Goal: Task Accomplishment & Management: Complete application form

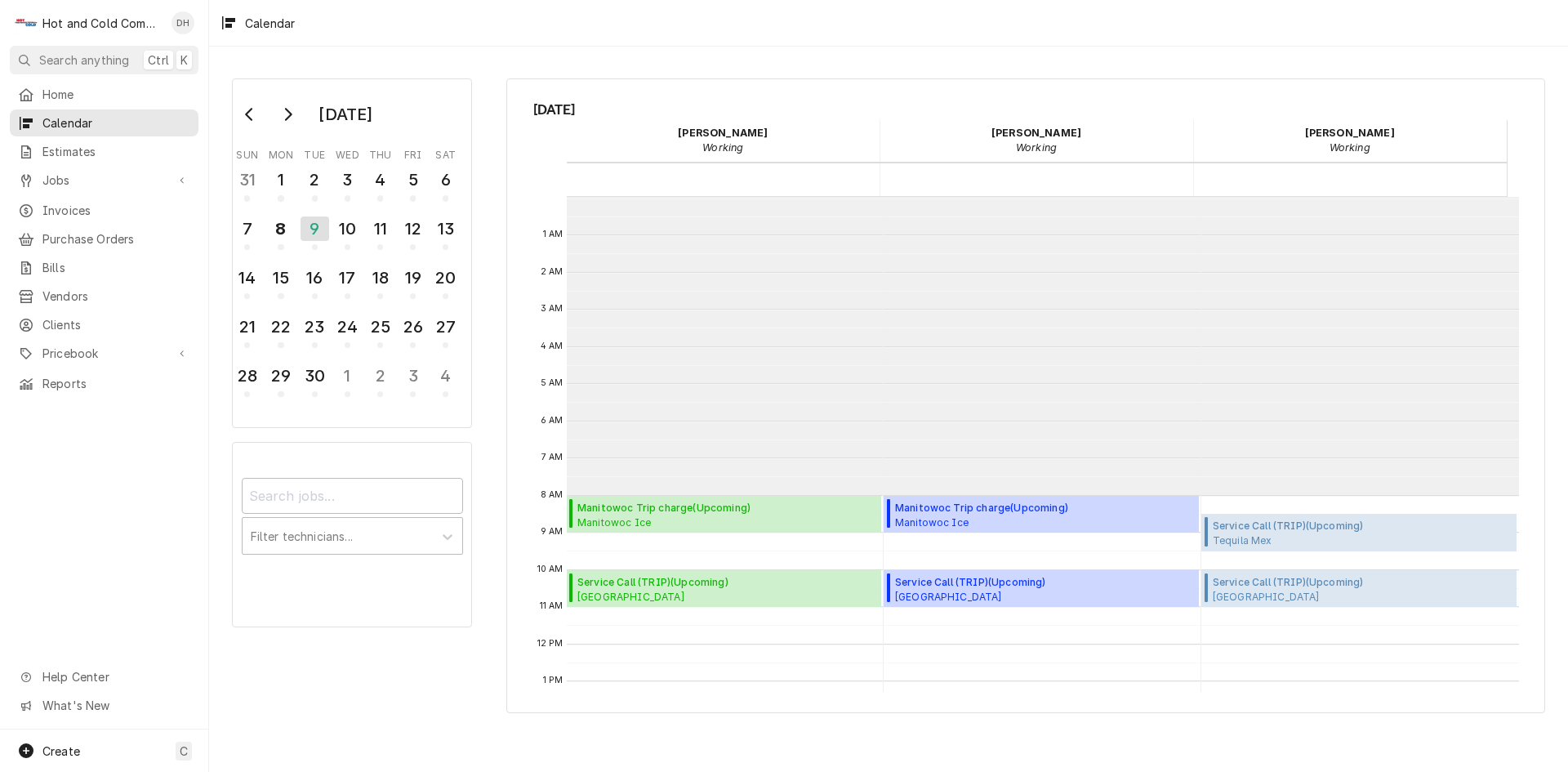
scroll to position [298, 0]
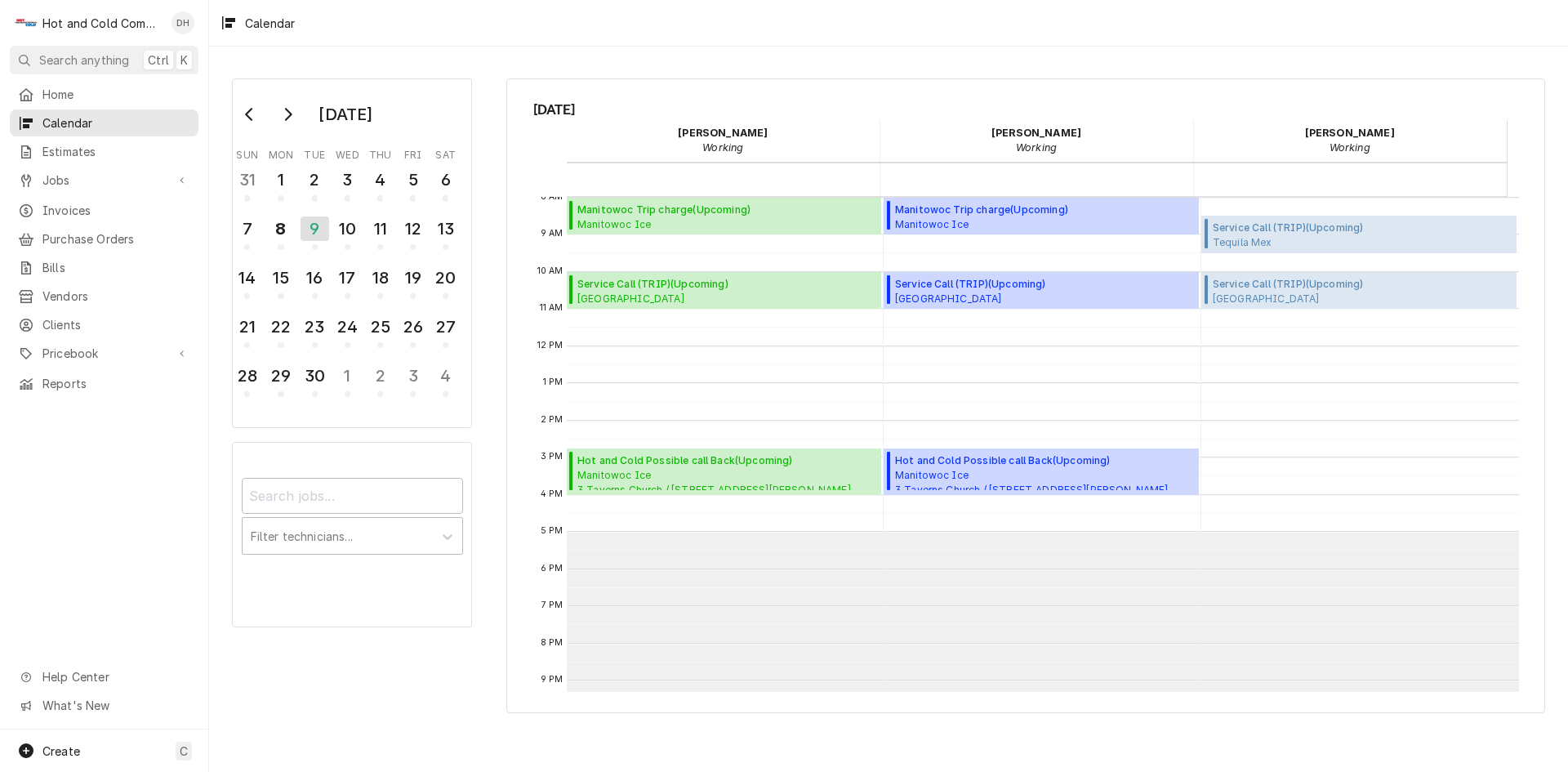
click at [88, 474] on div "Home Calendar Estimates Jobs Jobs Job Series Invoices Purchase Orders Bills Ven…" at bounding box center [104, 405] width 208 height 648
click at [690, 475] on span "Manitowoc Ice 3 Taverns Church / 3575 Acworth Due West Rd, Acworth, GA 30101" at bounding box center [713, 480] width 274 height 22
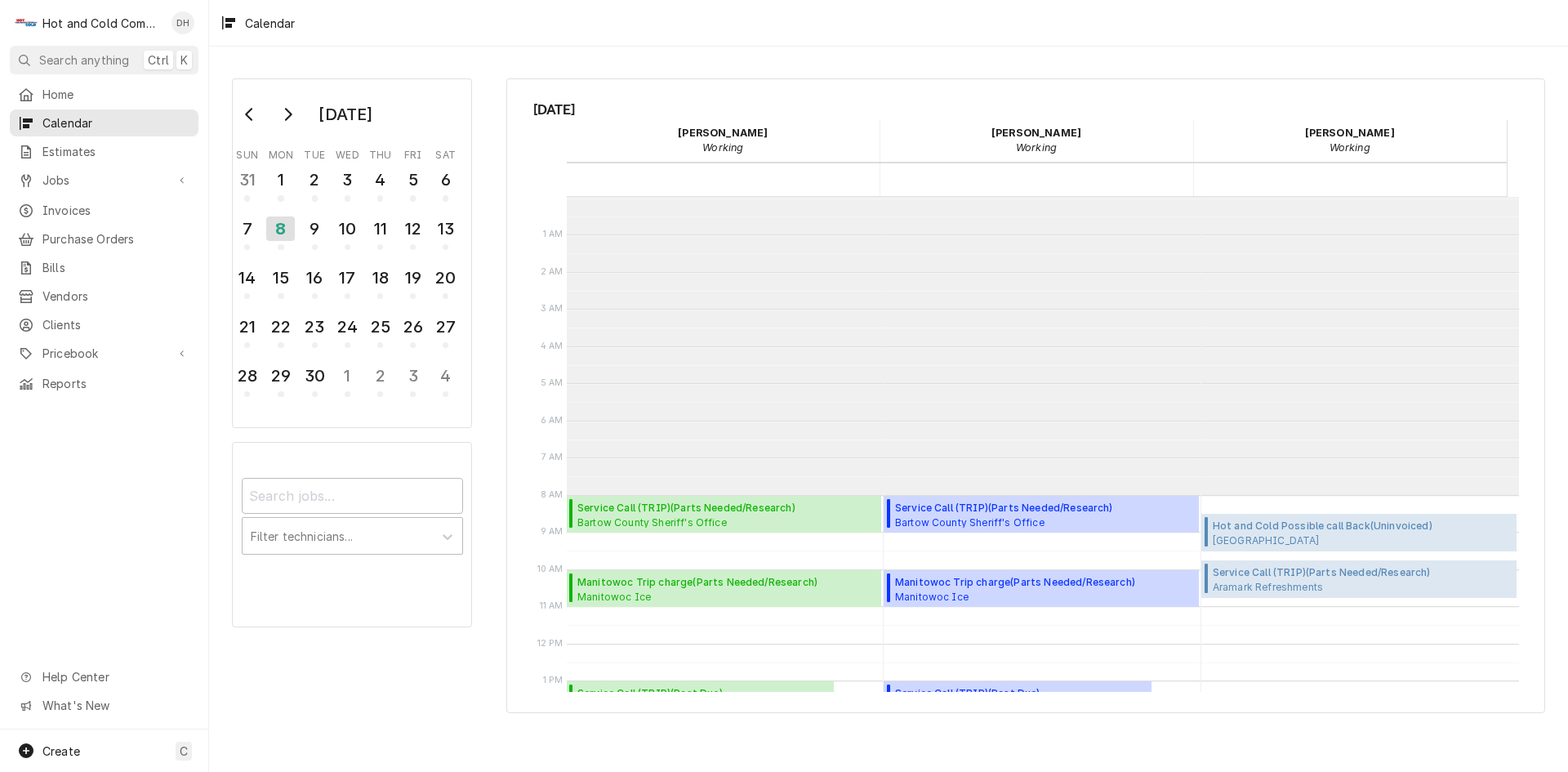
scroll to position [298, 0]
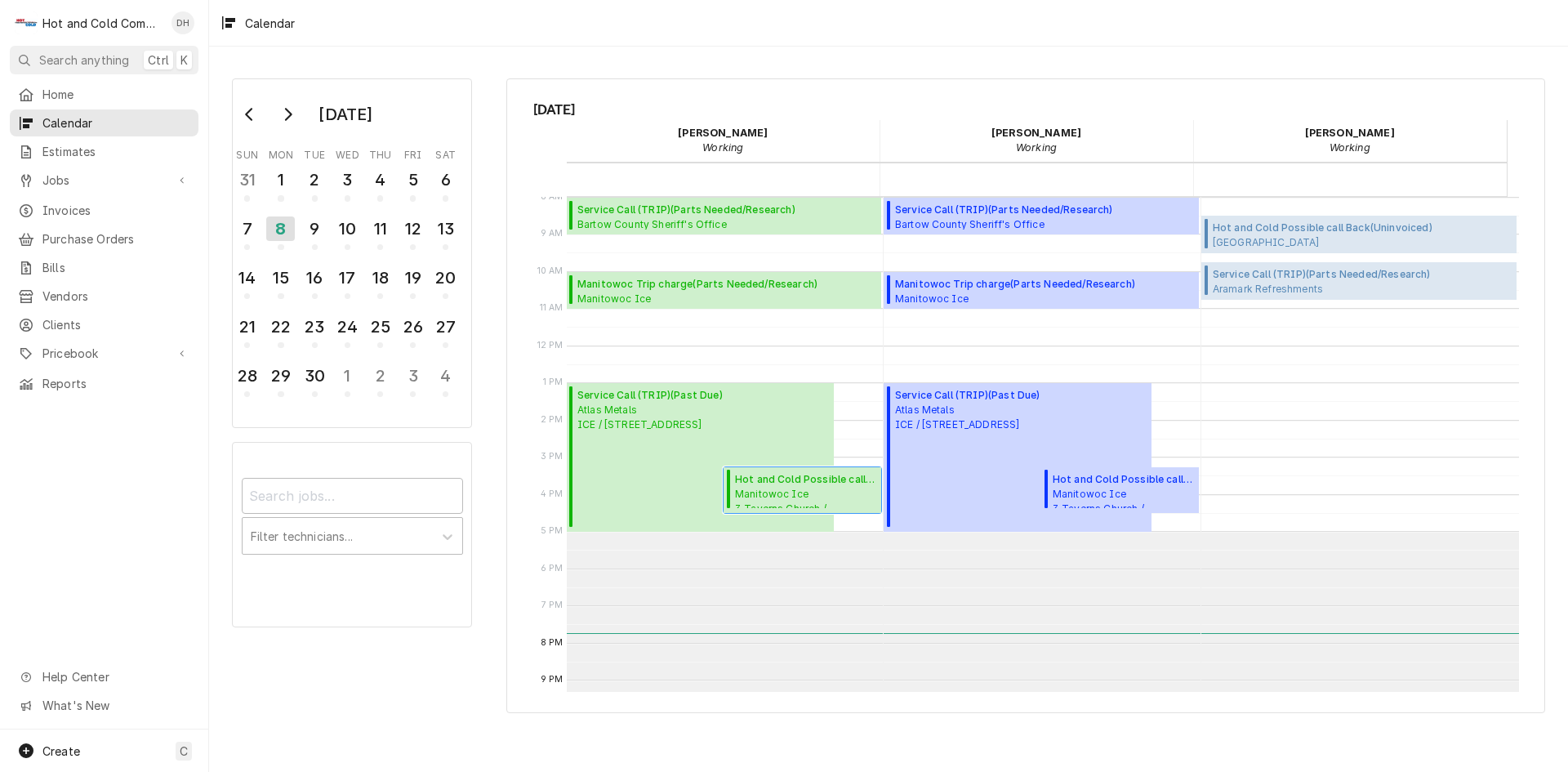
click at [787, 495] on span "Manitowoc Ice 3 Taverns Church / [STREET_ADDRESS][PERSON_NAME]" at bounding box center [805, 498] width 141 height 22
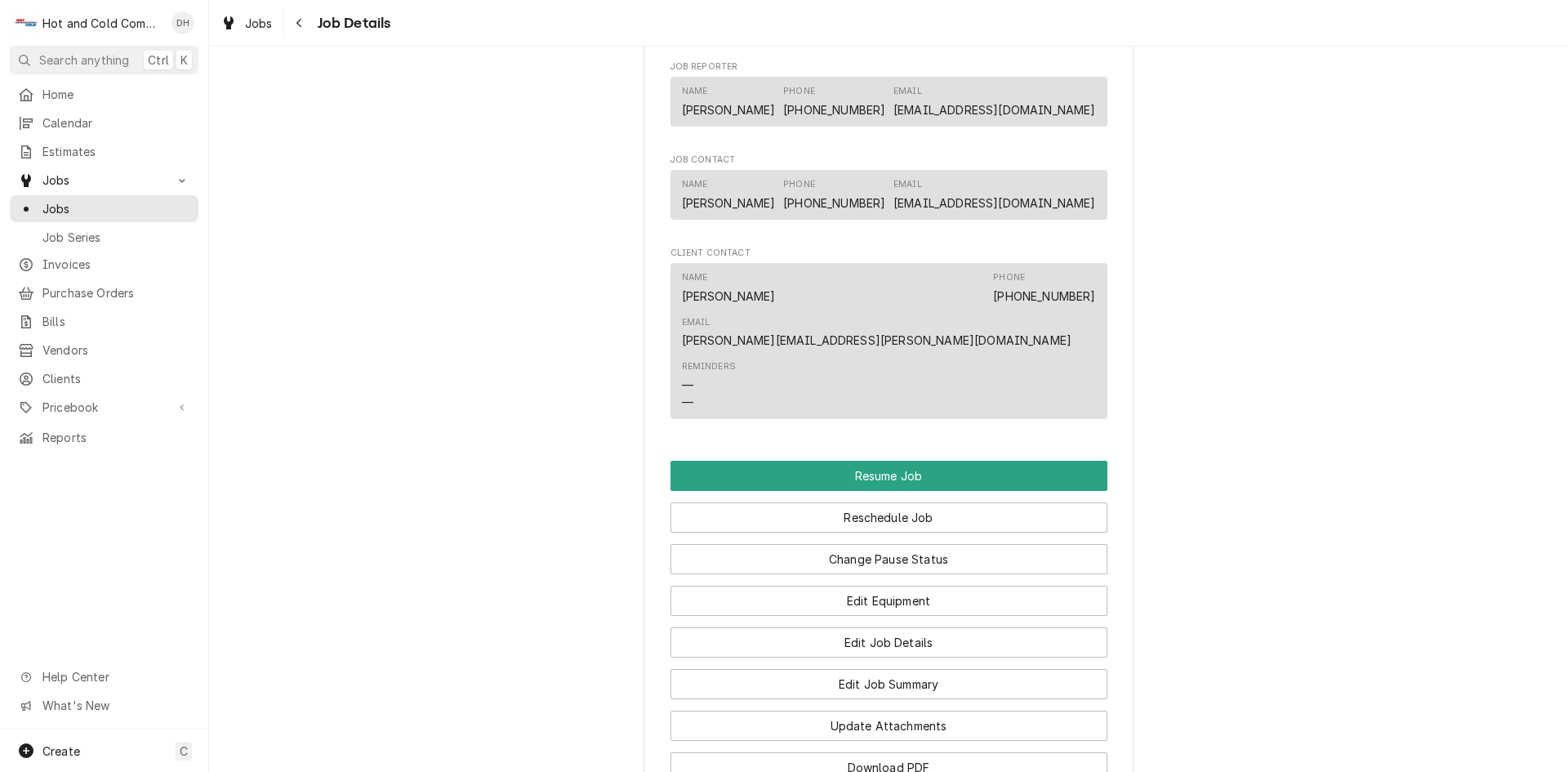
scroll to position [1362, 0]
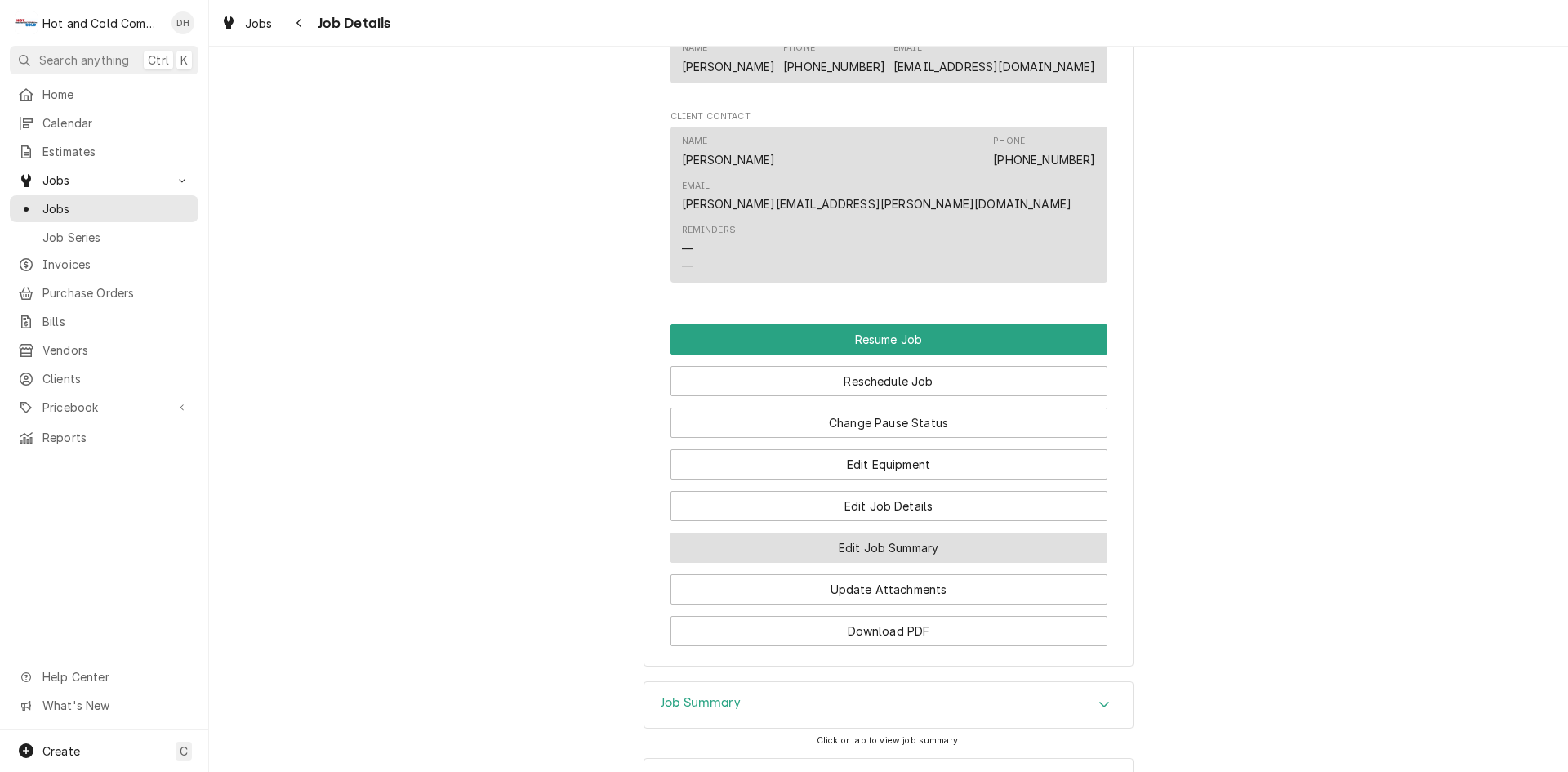
click at [907, 533] on button "Edit Job Summary" at bounding box center [889, 548] width 437 height 30
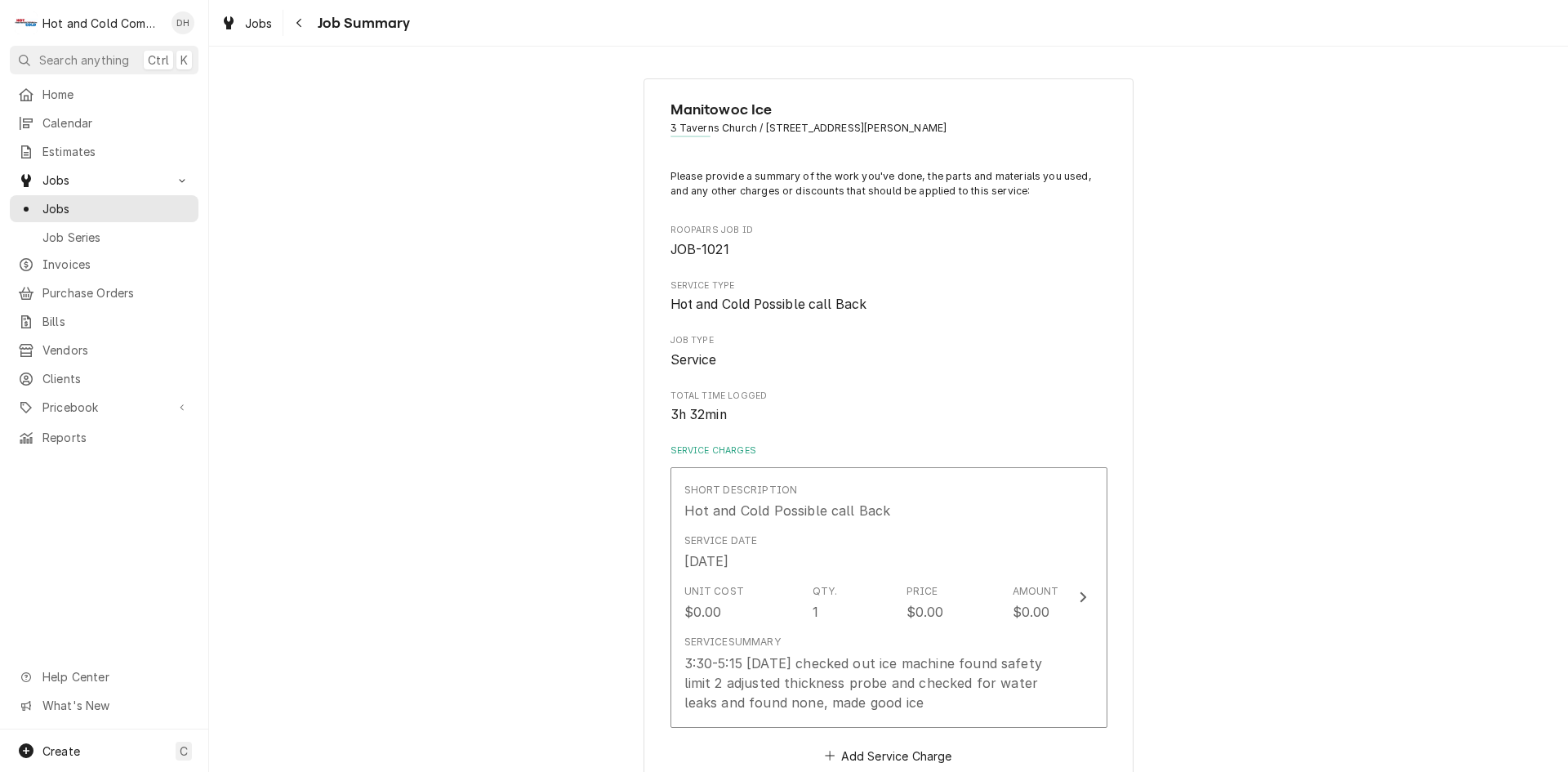
scroll to position [272, 0]
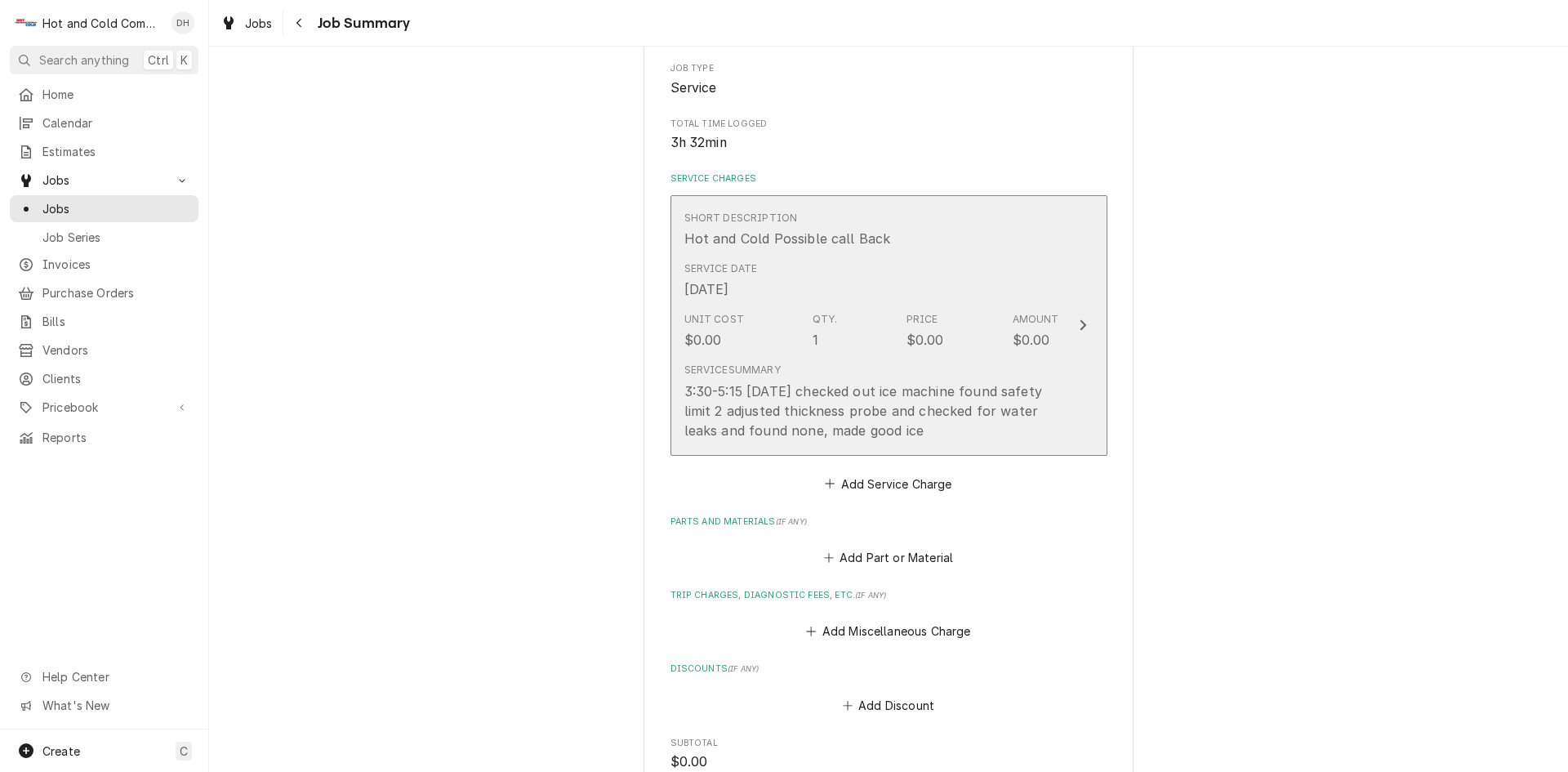
click at [1030, 239] on div "Short Description Hot and Cold Possible call Back" at bounding box center [871, 229] width 375 height 51
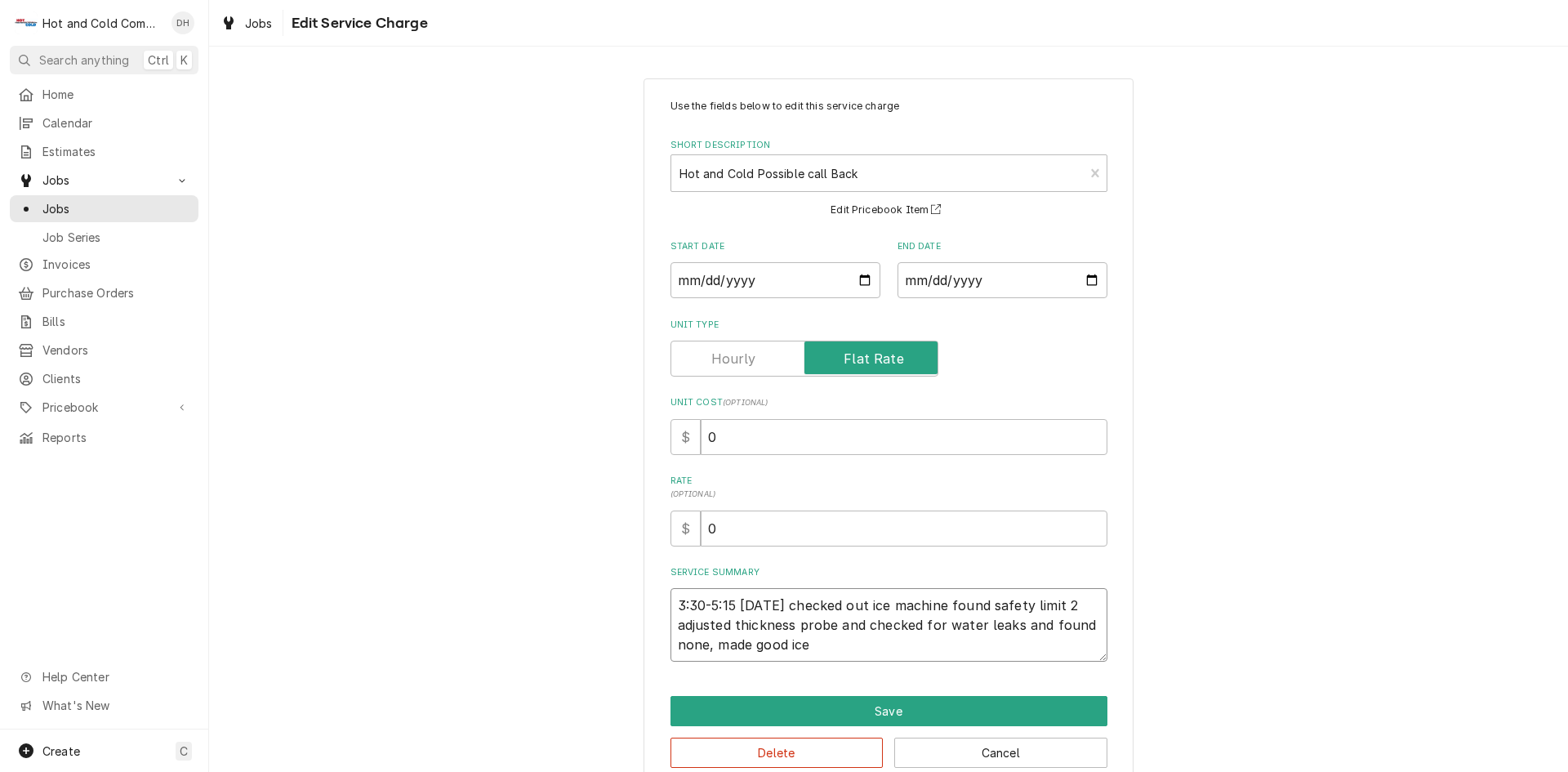
click at [670, 603] on textarea "3:30-5:15 9/8/25 checked out ice machine found safety limit 2 adjusted thicknes…" at bounding box center [889, 625] width 437 height 74
type textarea "x"
type textarea "93:30-5:15 9/8/25 checked out ice machine found safety limit 2 adjusted thickne…"
type textarea "x"
type textarea "9/3:30-5:15 9/8/25 checked out ice machine found safety limit 2 adjusted thickn…"
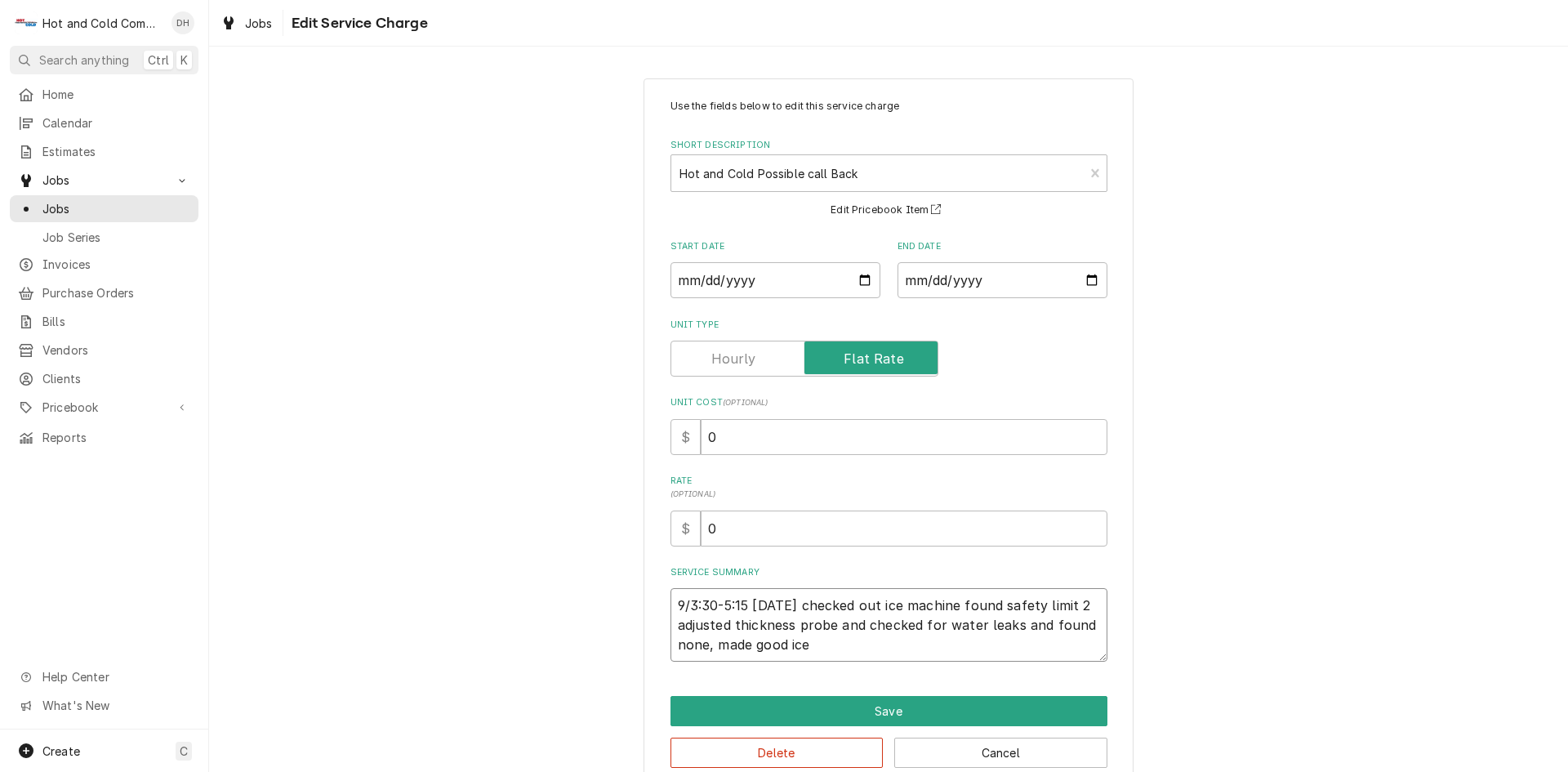
type textarea "x"
type textarea "9/83:30-5:15 9/8/25 checked out ice machine found safety limit 2 adjusted thick…"
type textarea "x"
type textarea "9/8/3:30-5:15 9/8/25 checked out ice machine found safety limit 2 adjusted thic…"
type textarea "x"
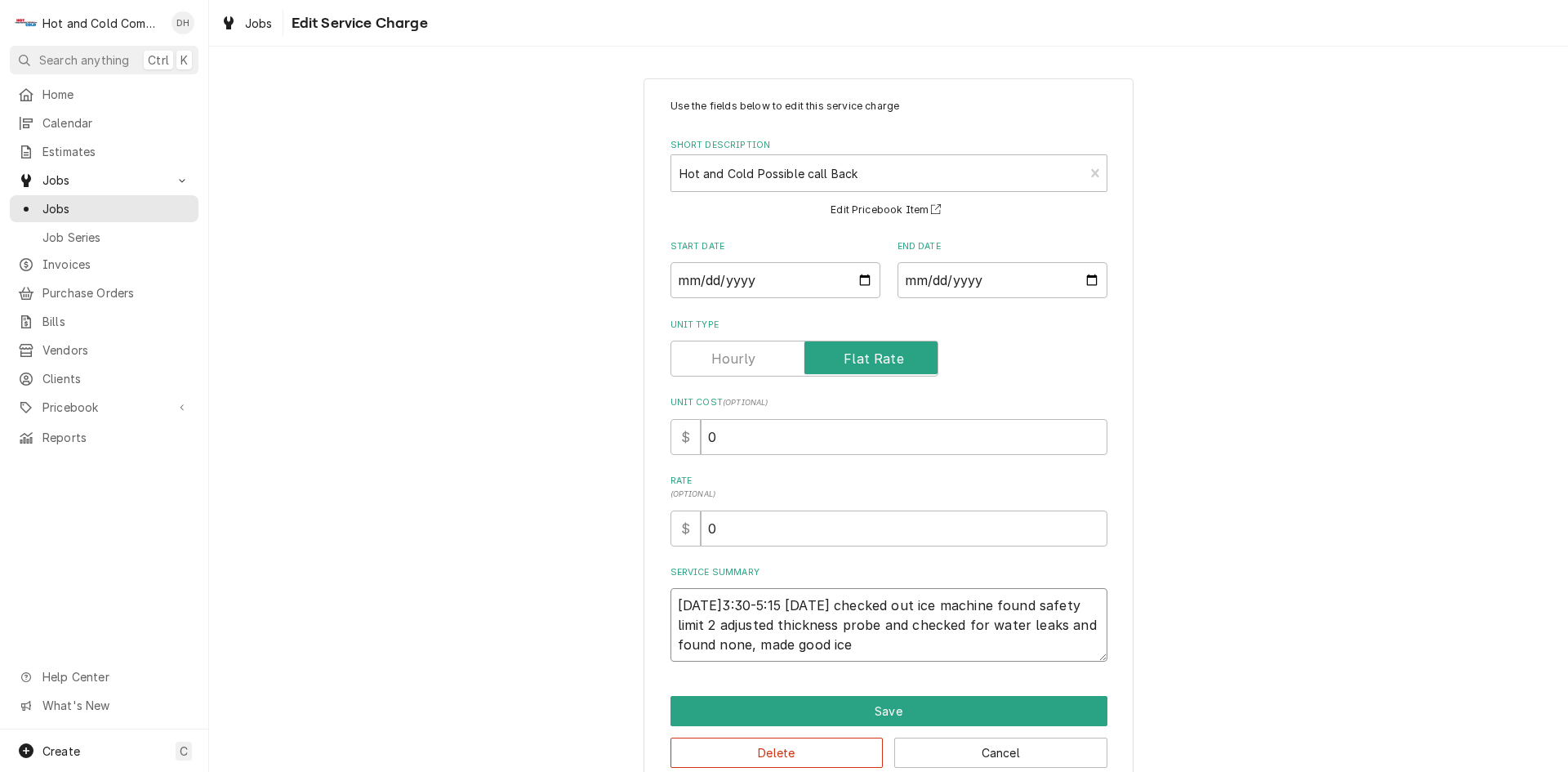
type textarea "9/8/23:30-5:15 9/8/25 checked out ice machine found safety limit 2 adjusted thi…"
type textarea "x"
type textarea "9/8/253:30-5:15 9/8/25 checked out ice machine found safety limit 2 adjusted th…"
type textarea "x"
type textarea "9/8/25 3:30-5:15 9/8/25 checked out ice machine found safety limit 2 adjusted t…"
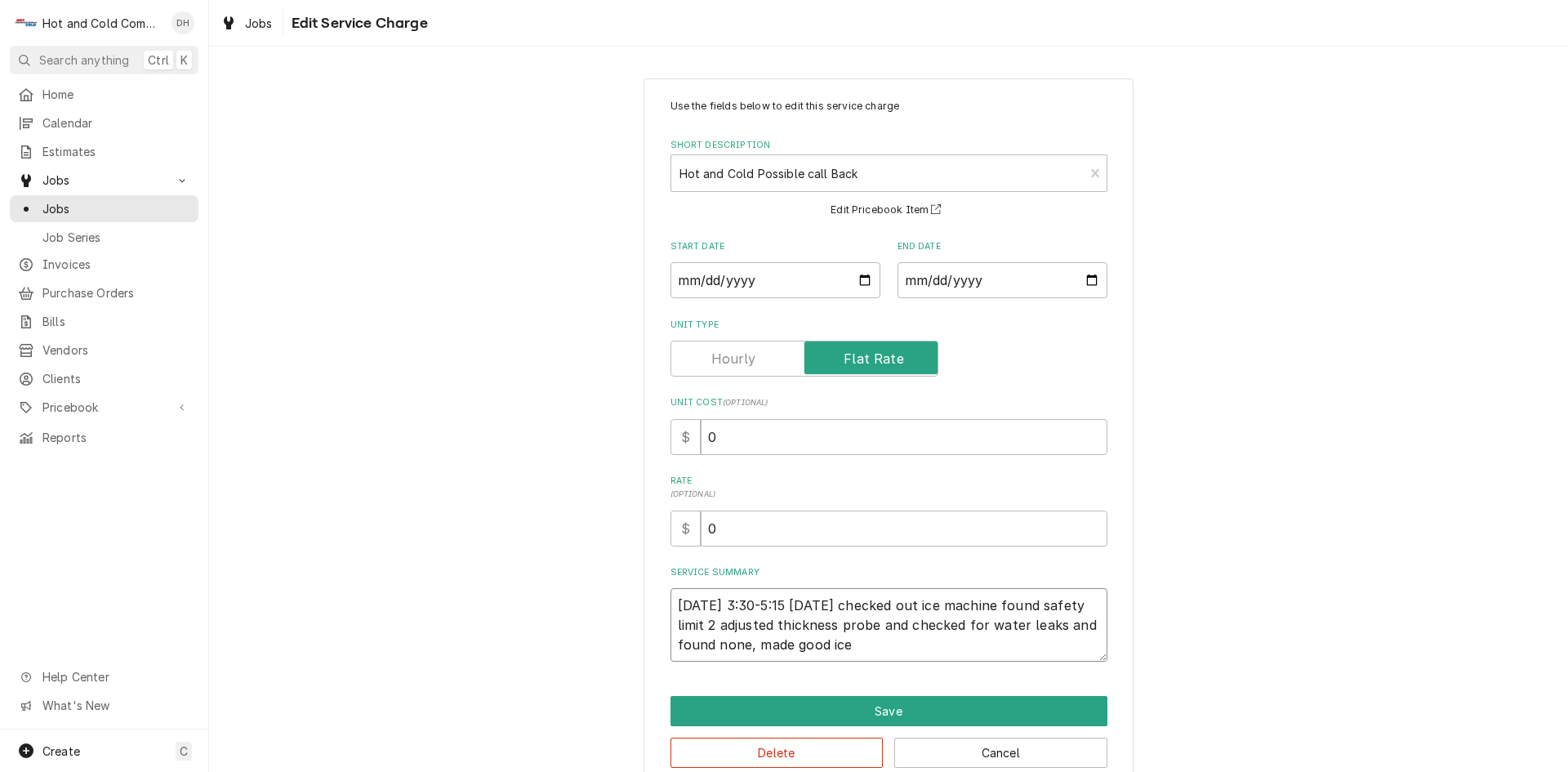
type textarea "x"
type textarea "9/8/25 3:30-5:15 9/8/25 checked out ice machine found safety limit 2 adjusted t…"
click at [892, 707] on button "Save" at bounding box center [889, 711] width 437 height 30
type textarea "x"
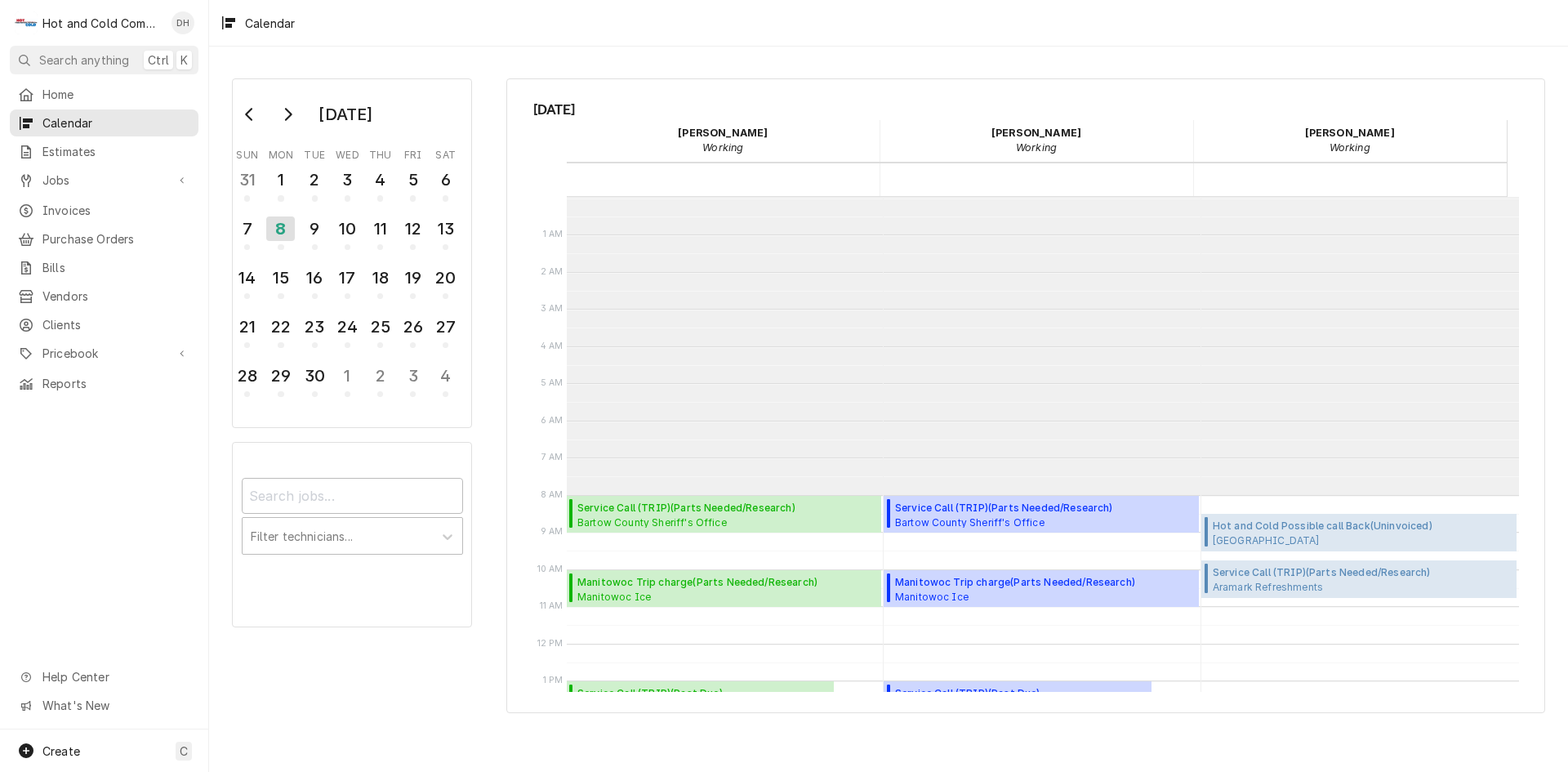
scroll to position [298, 0]
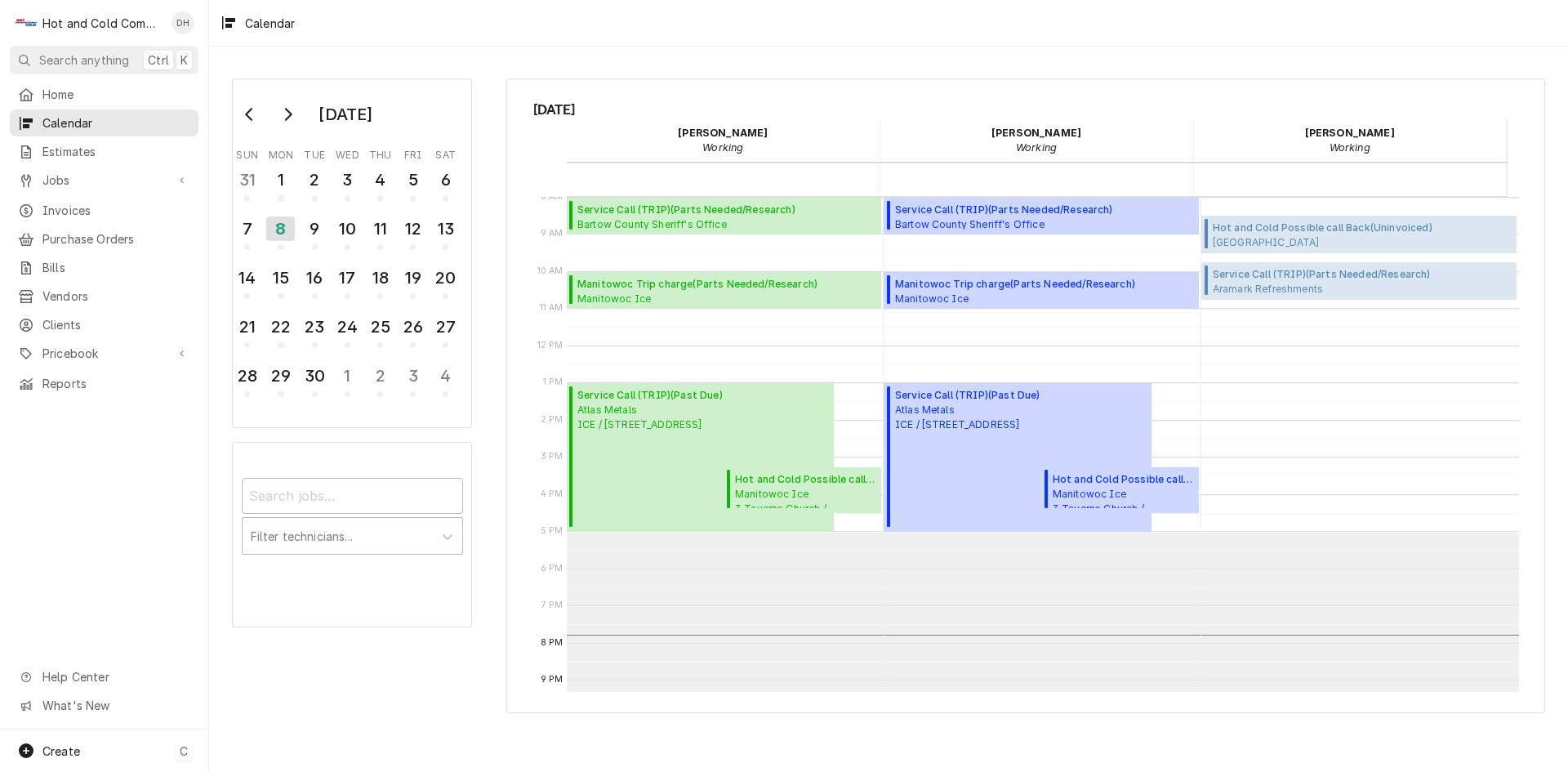
click at [73, 747] on span "Create" at bounding box center [61, 751] width 38 height 14
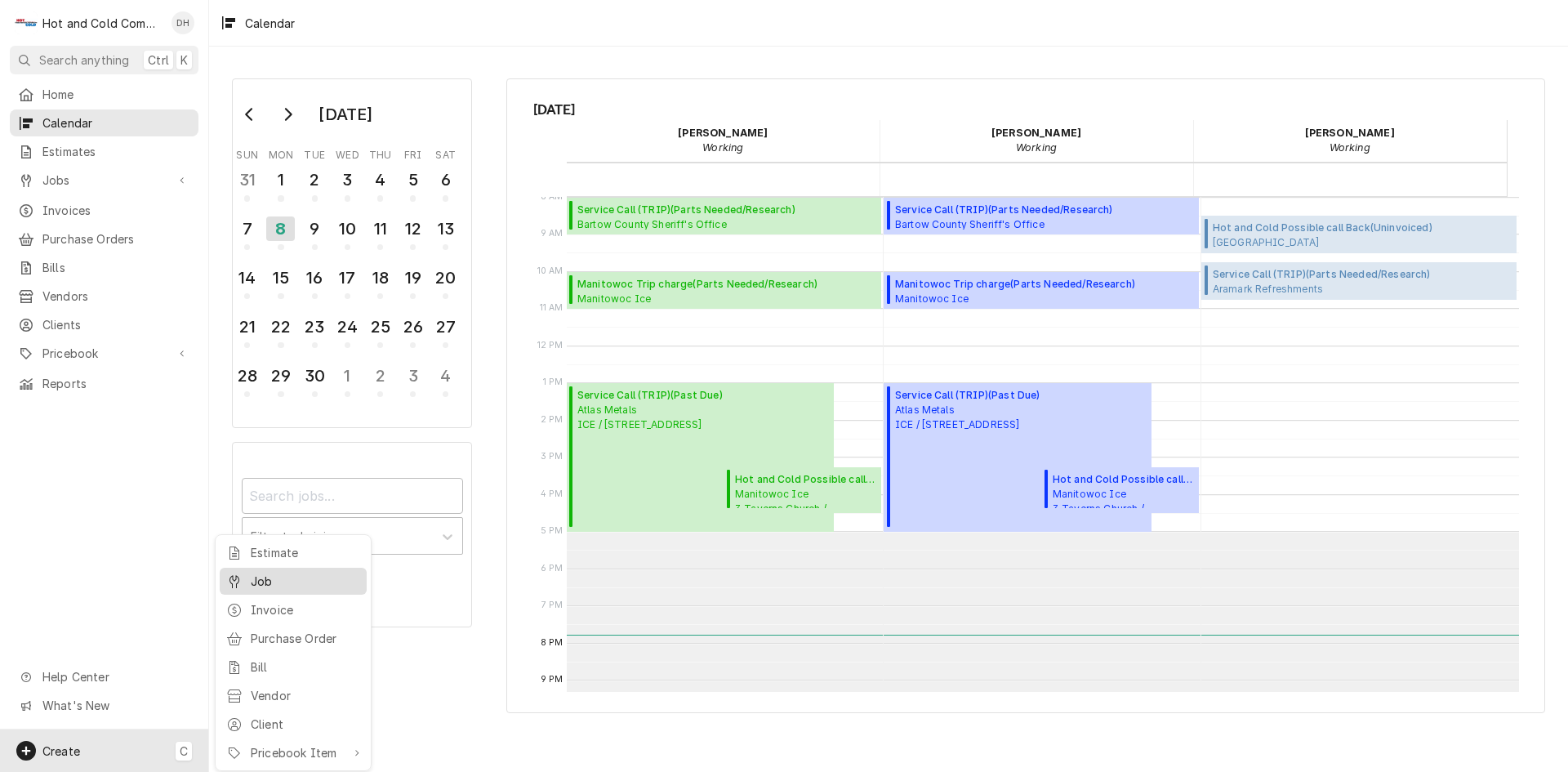
click at [289, 581] on div "Job" at bounding box center [305, 581] width 110 height 18
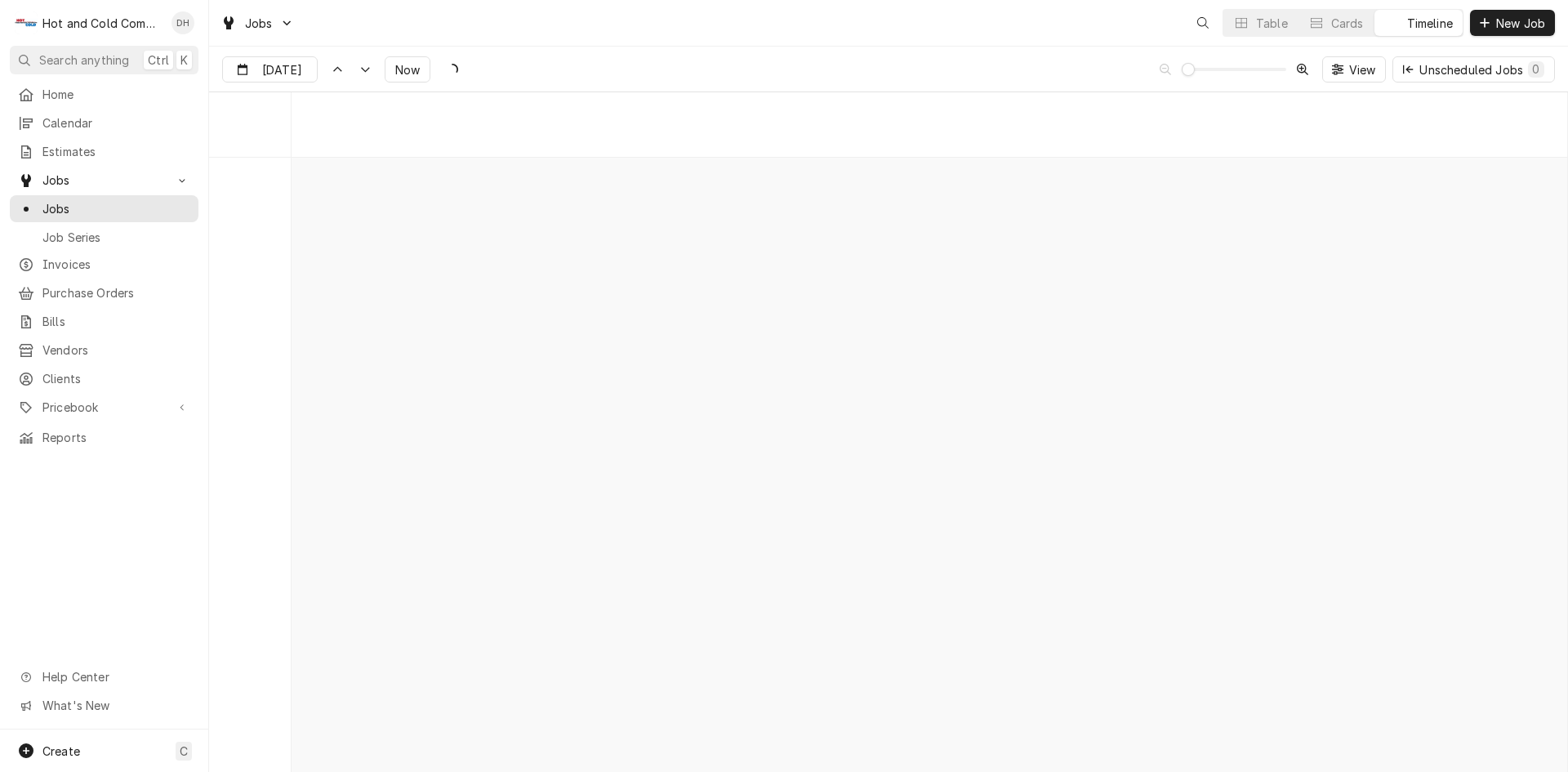
scroll to position [12799, 0]
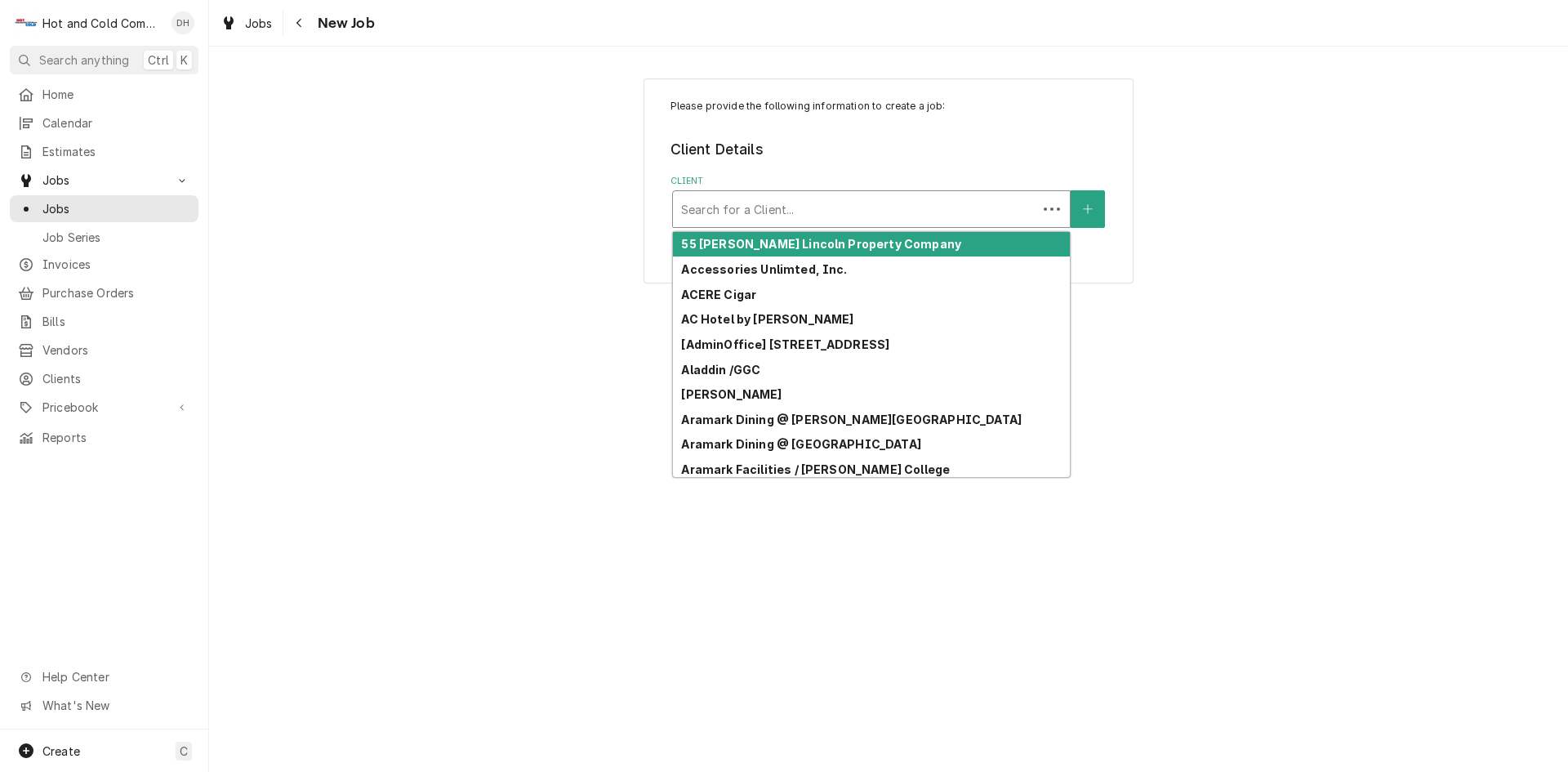
click at [895, 208] on div "Client" at bounding box center [855, 209] width 348 height 30
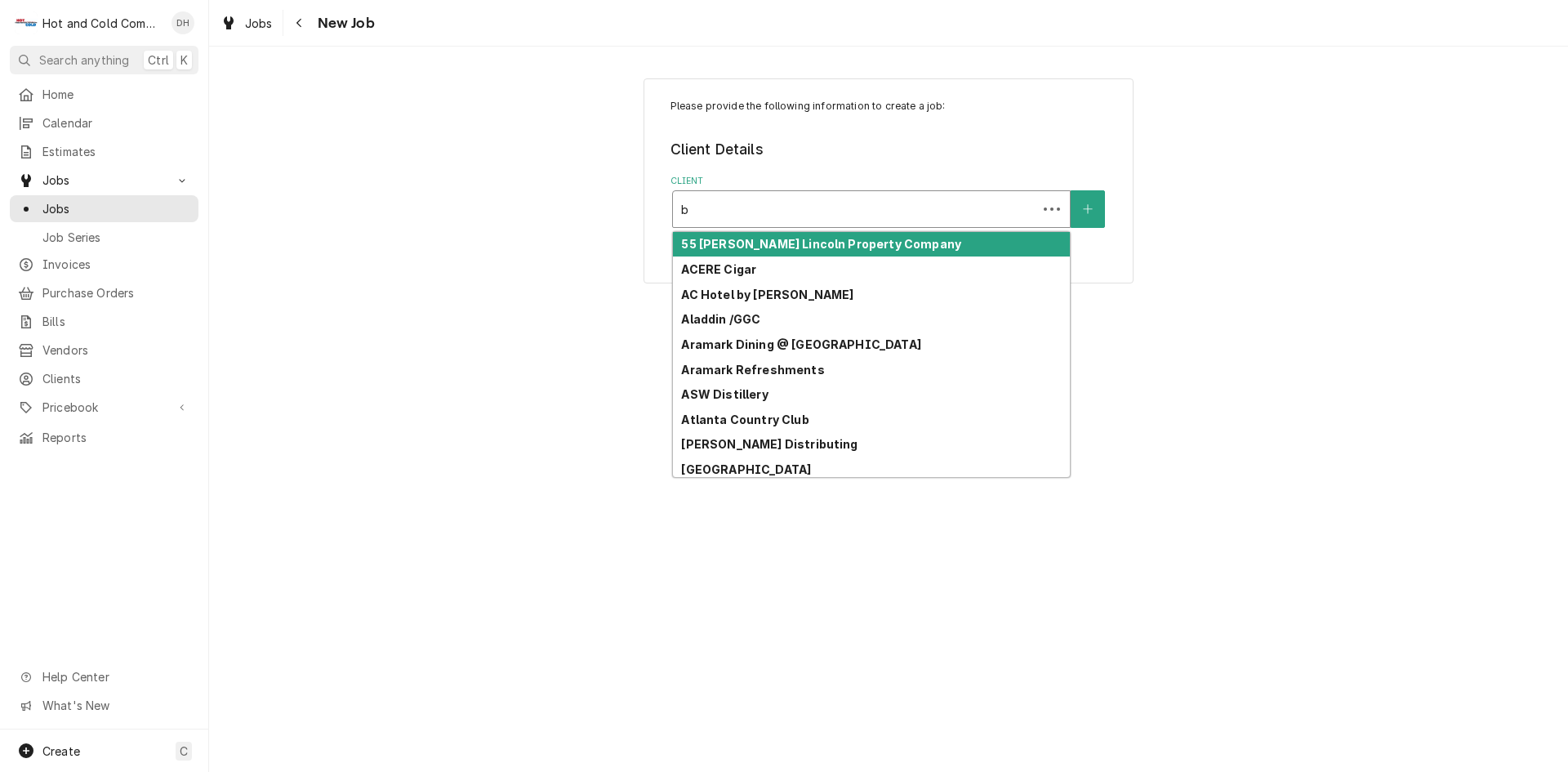
type input "ba"
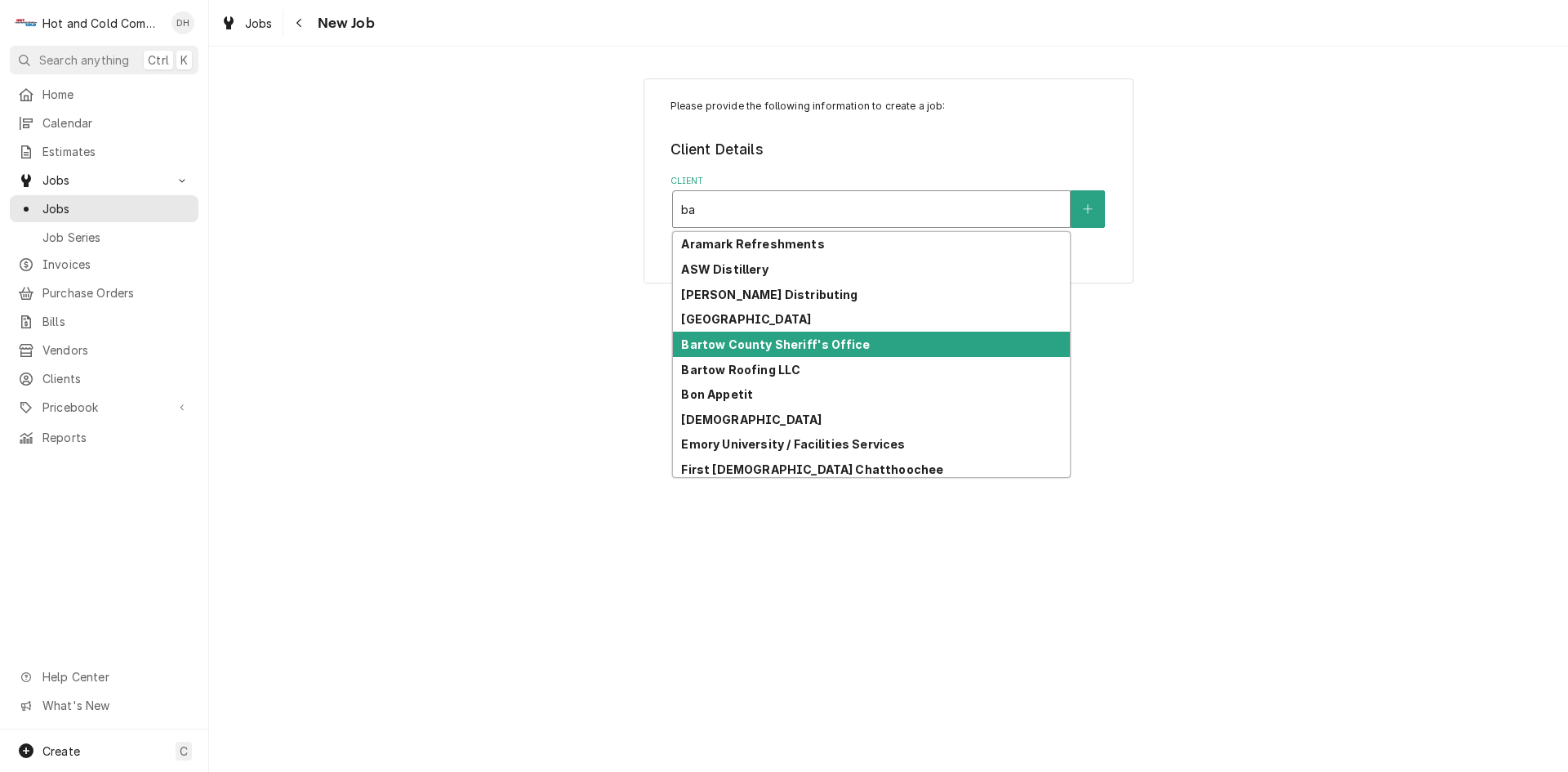
click at [818, 352] on div "Bartow County Sheriff's Office" at bounding box center [871, 344] width 396 height 25
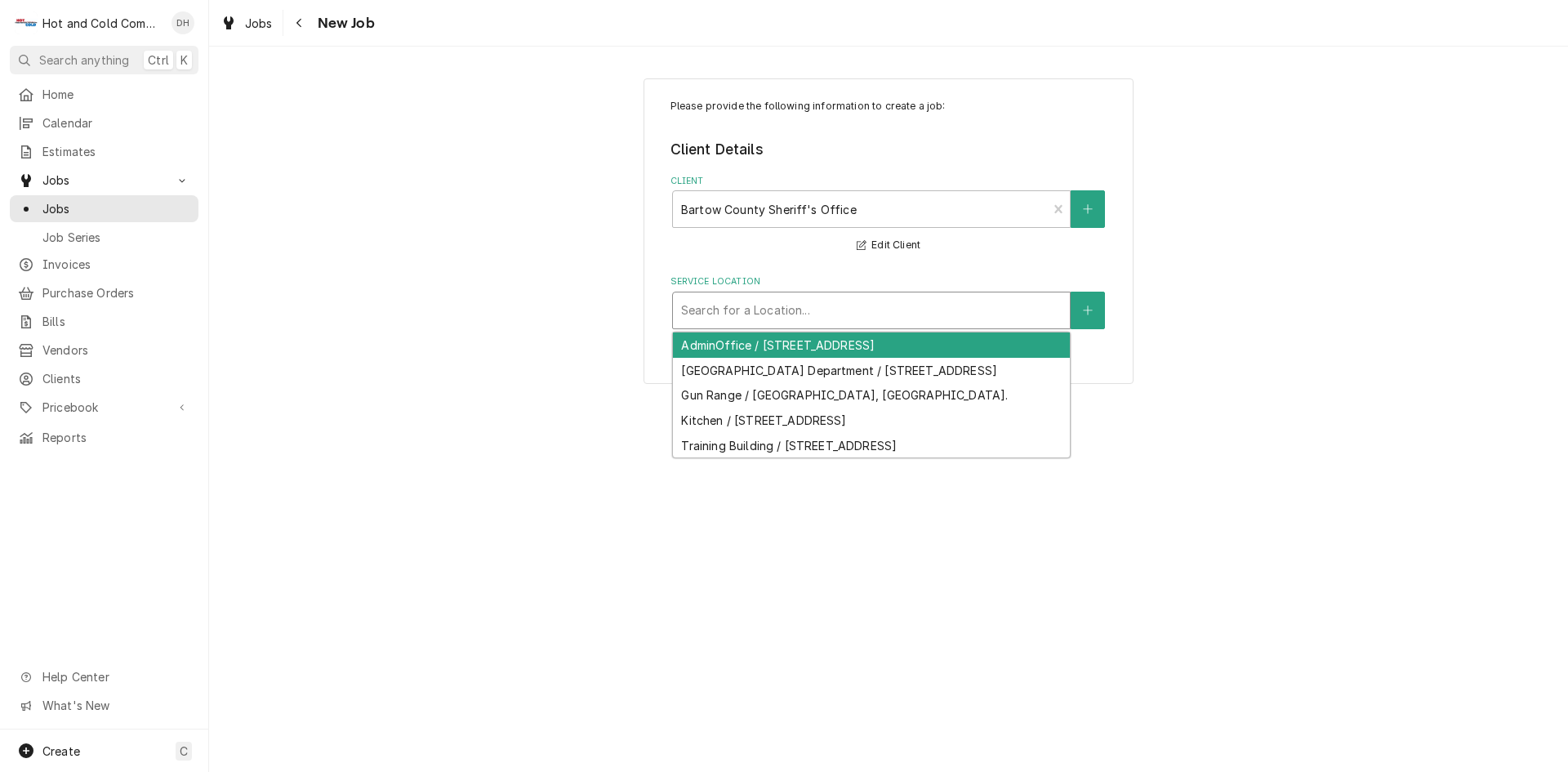
click at [937, 315] on div "Service Location" at bounding box center [871, 311] width 381 height 30
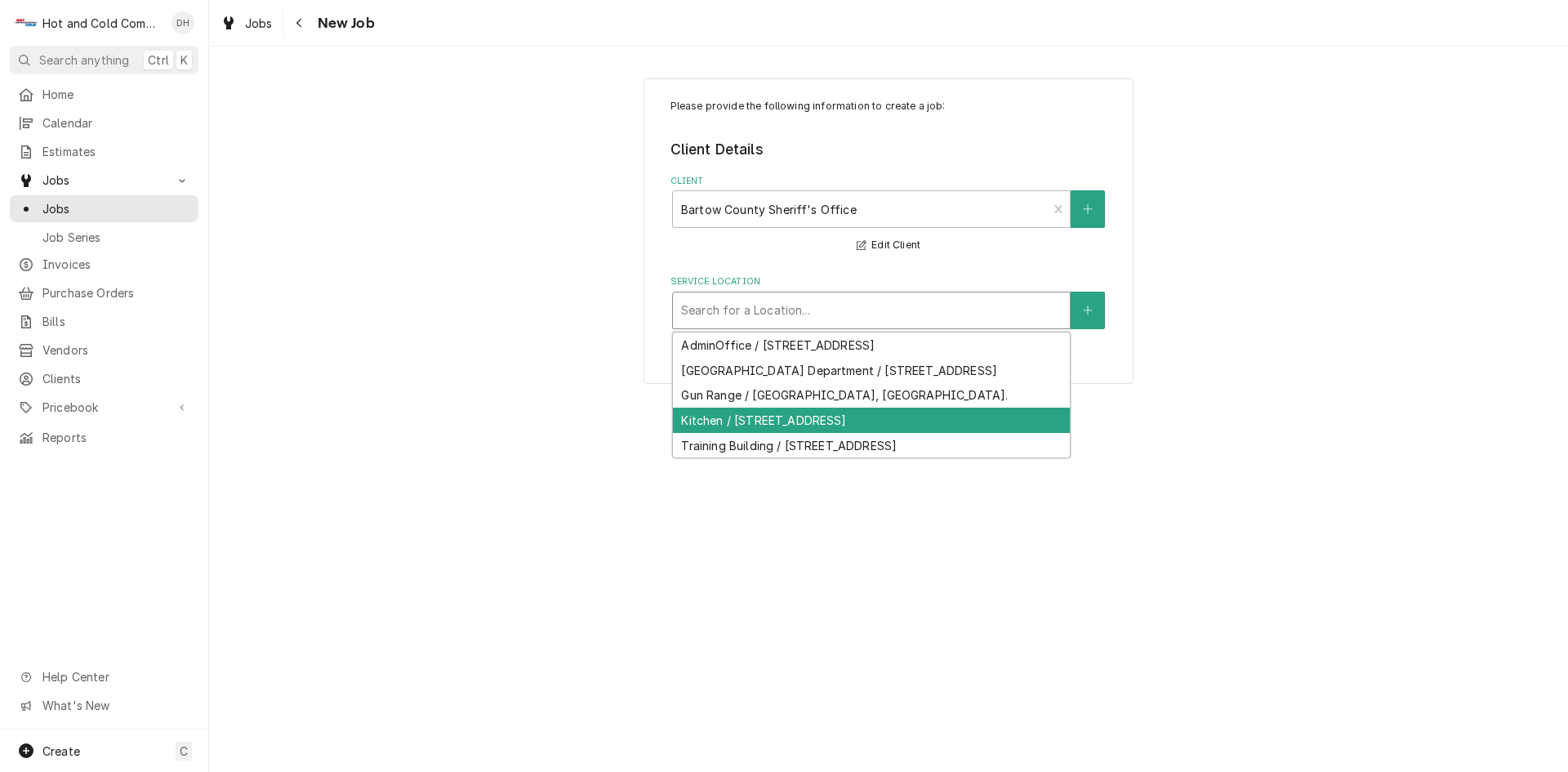
click at [795, 433] on div "Kitchen / [STREET_ADDRESS]" at bounding box center [871, 420] width 396 height 25
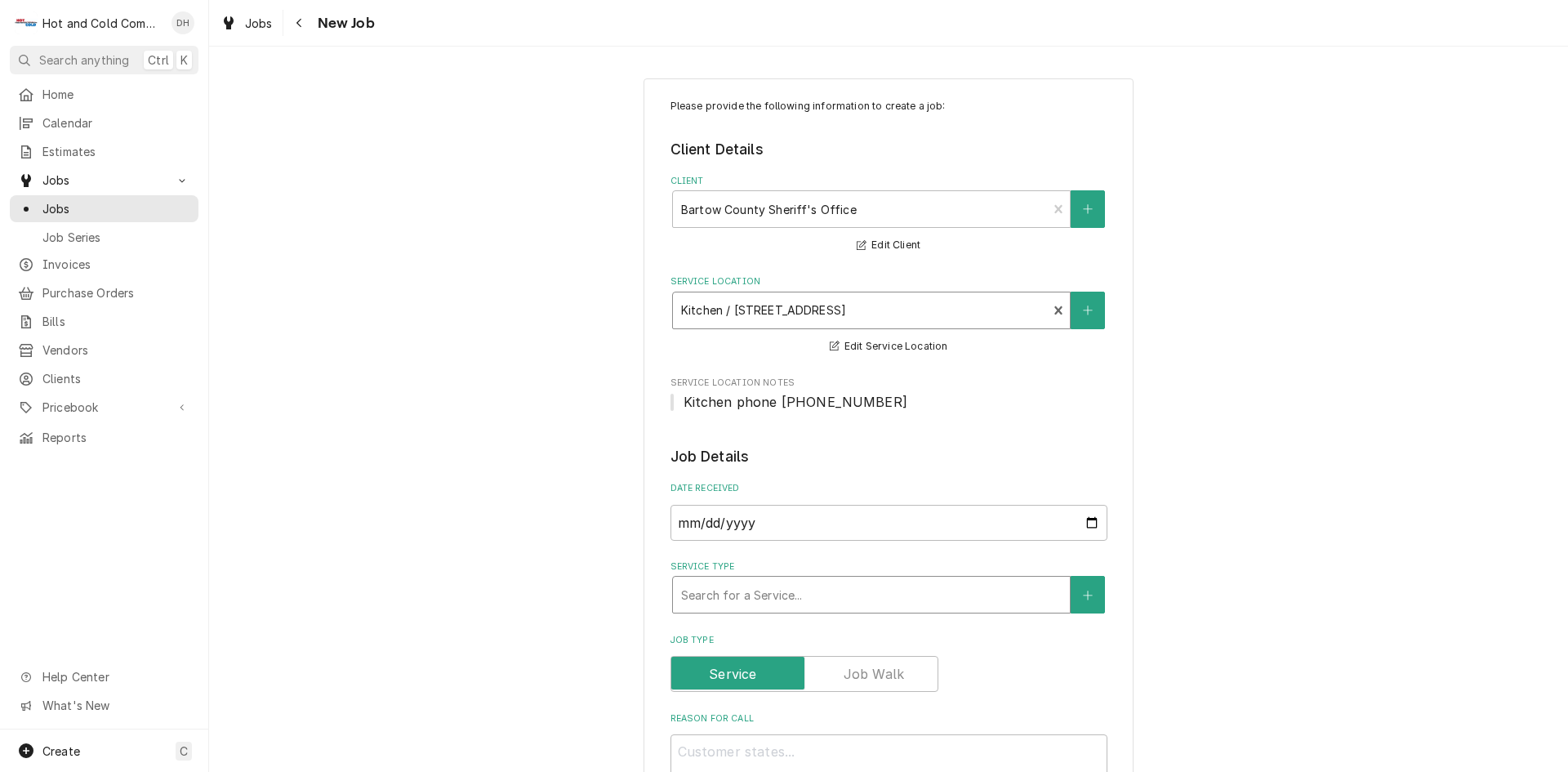
click at [848, 583] on div "Service Type" at bounding box center [871, 595] width 381 height 30
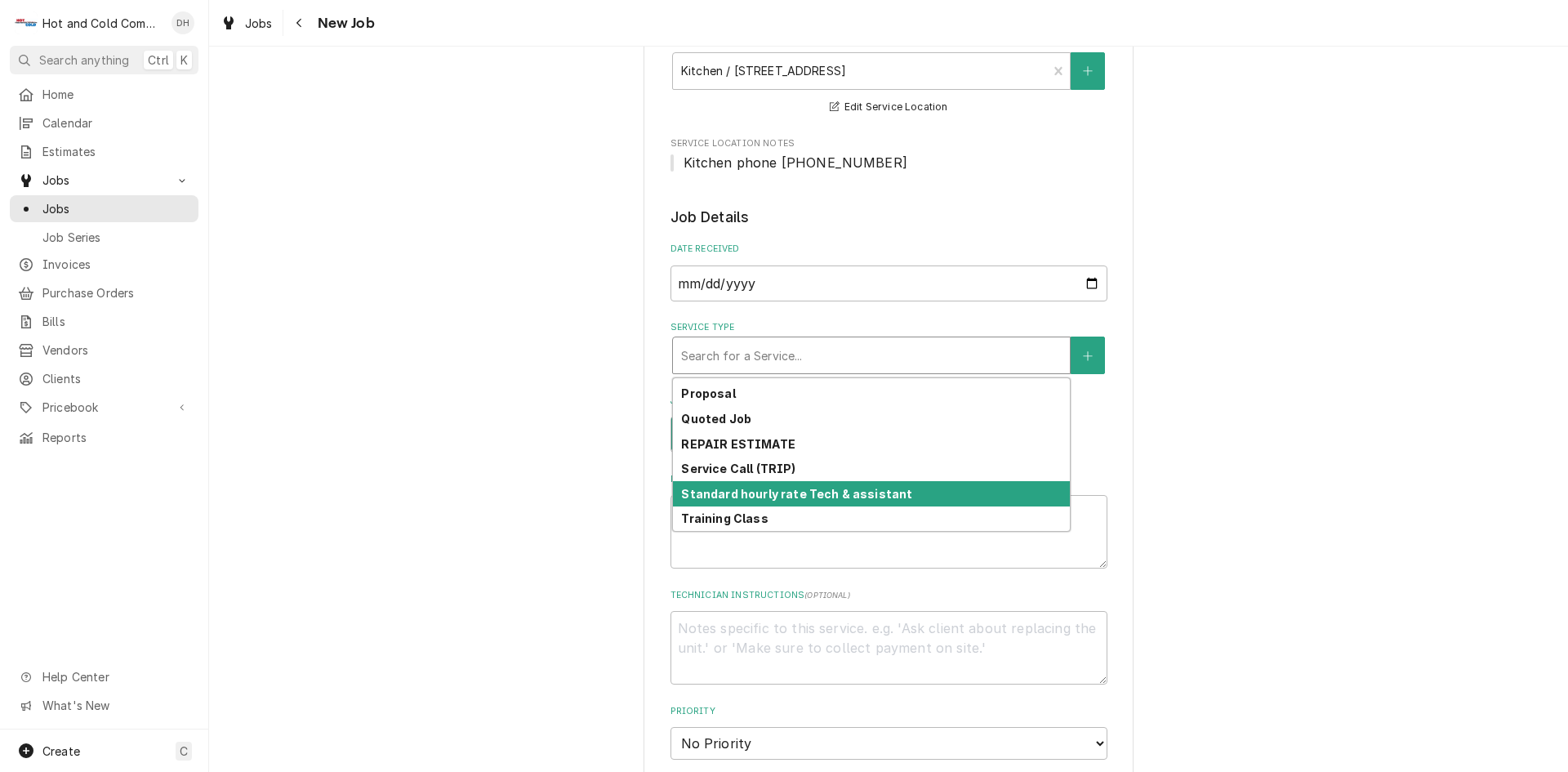
scroll to position [272, 0]
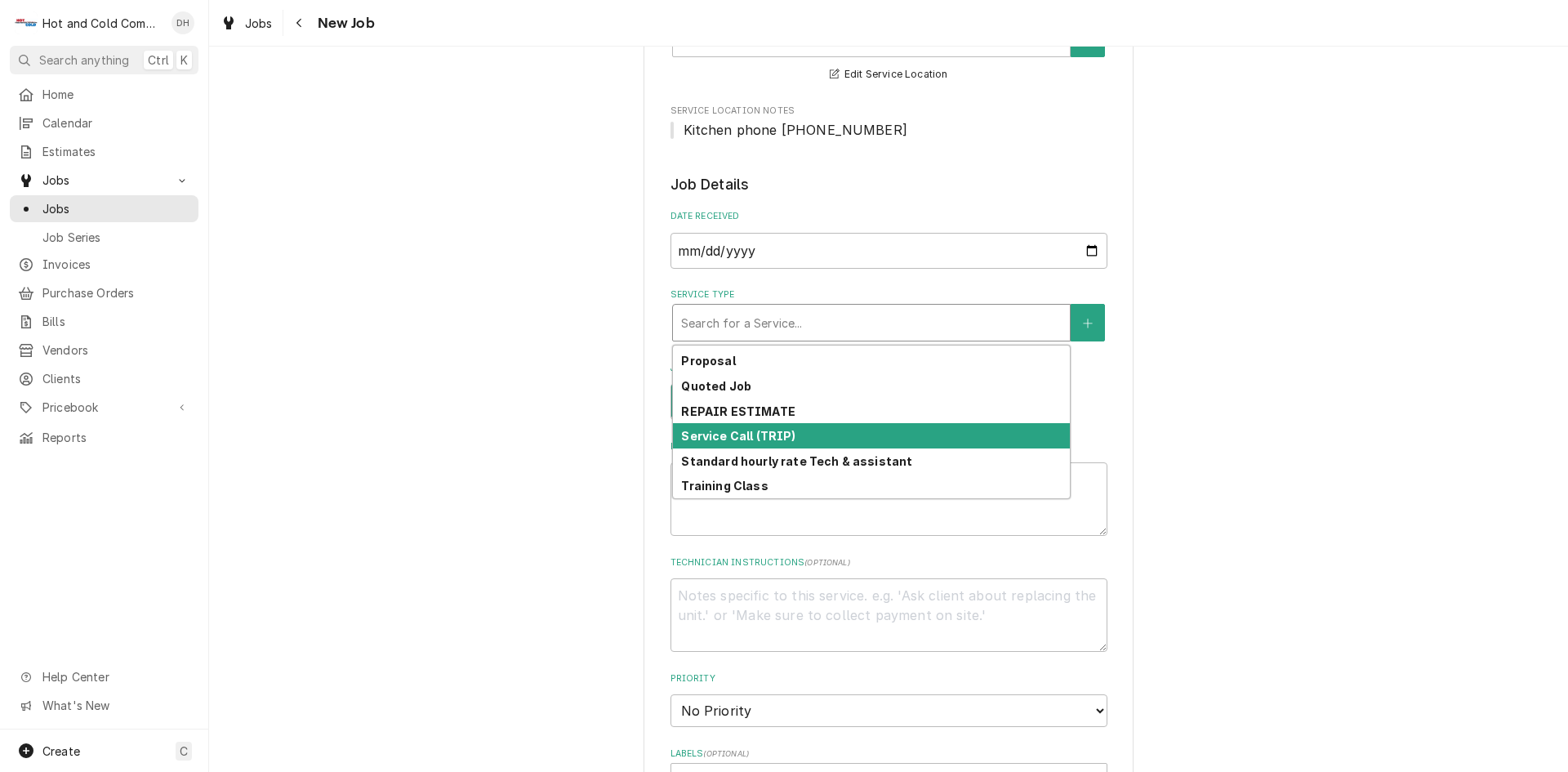
click at [810, 429] on div "Service Call (TRIP)" at bounding box center [871, 435] width 396 height 25
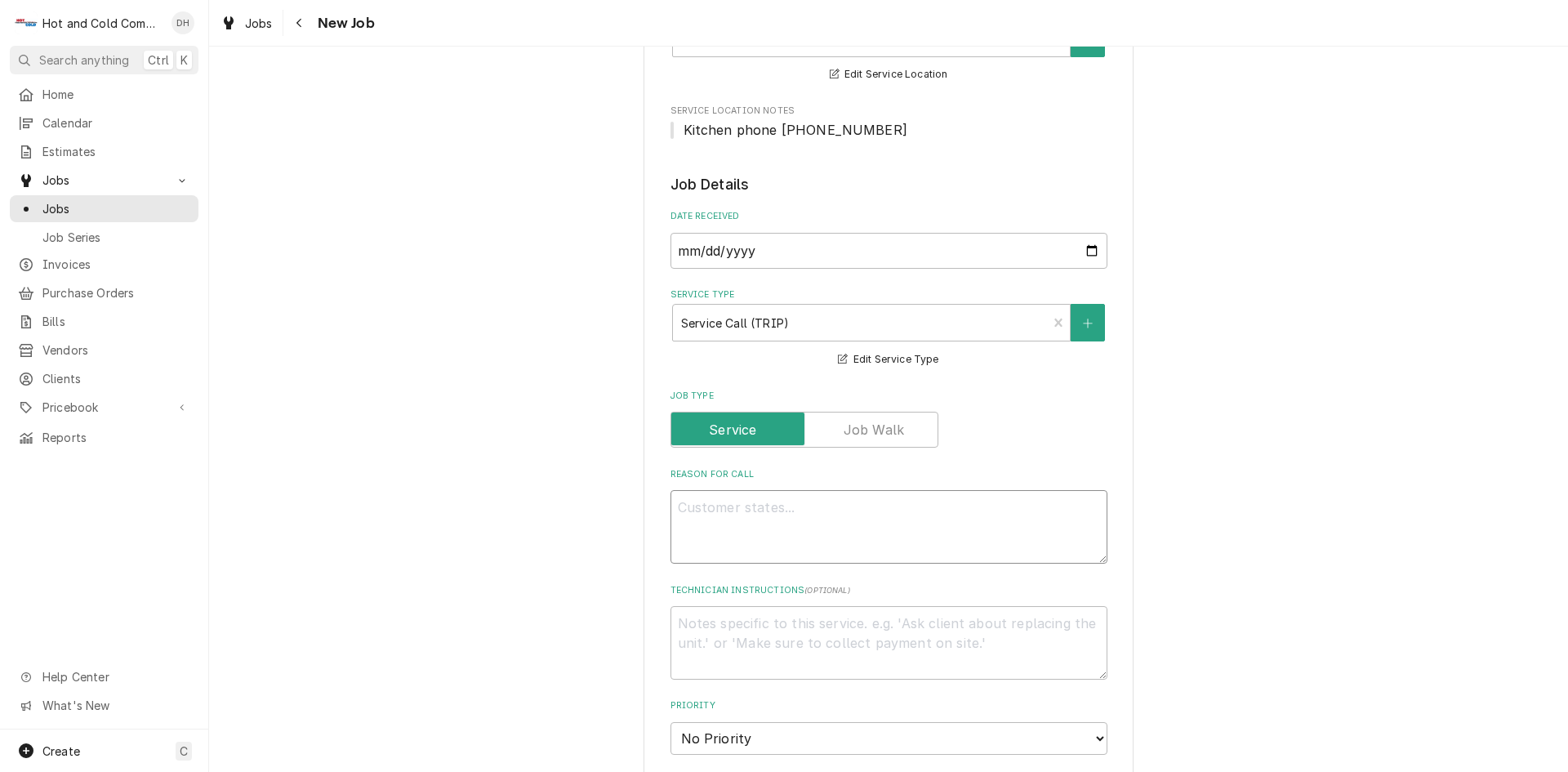
click at [828, 497] on textarea "Reason For Call" at bounding box center [889, 527] width 437 height 74
type textarea "x"
type textarea "s"
type textarea "x"
type textarea "st"
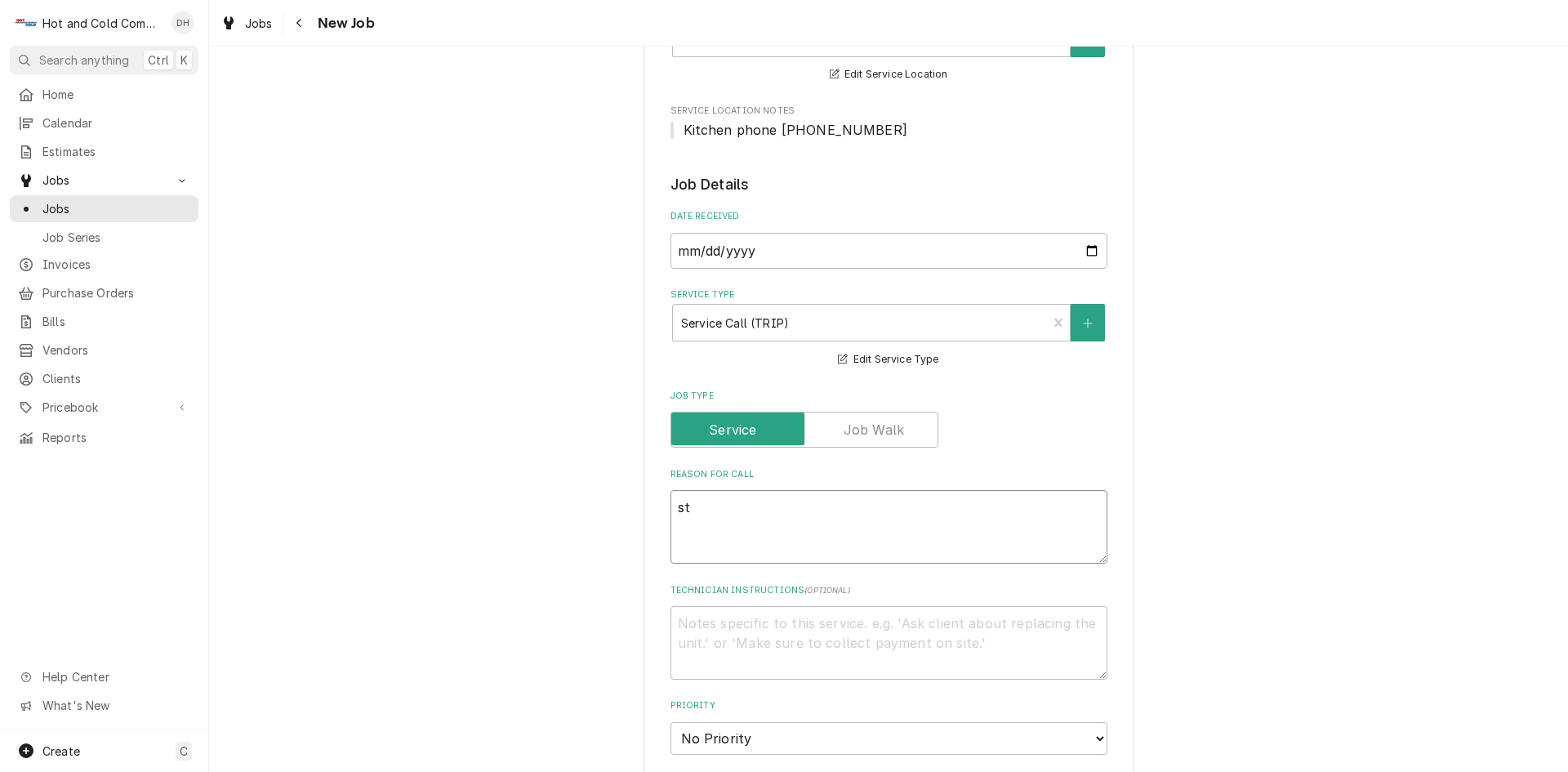
type textarea "x"
type textarea "sta"
type textarea "x"
type textarea "staf"
type textarea "x"
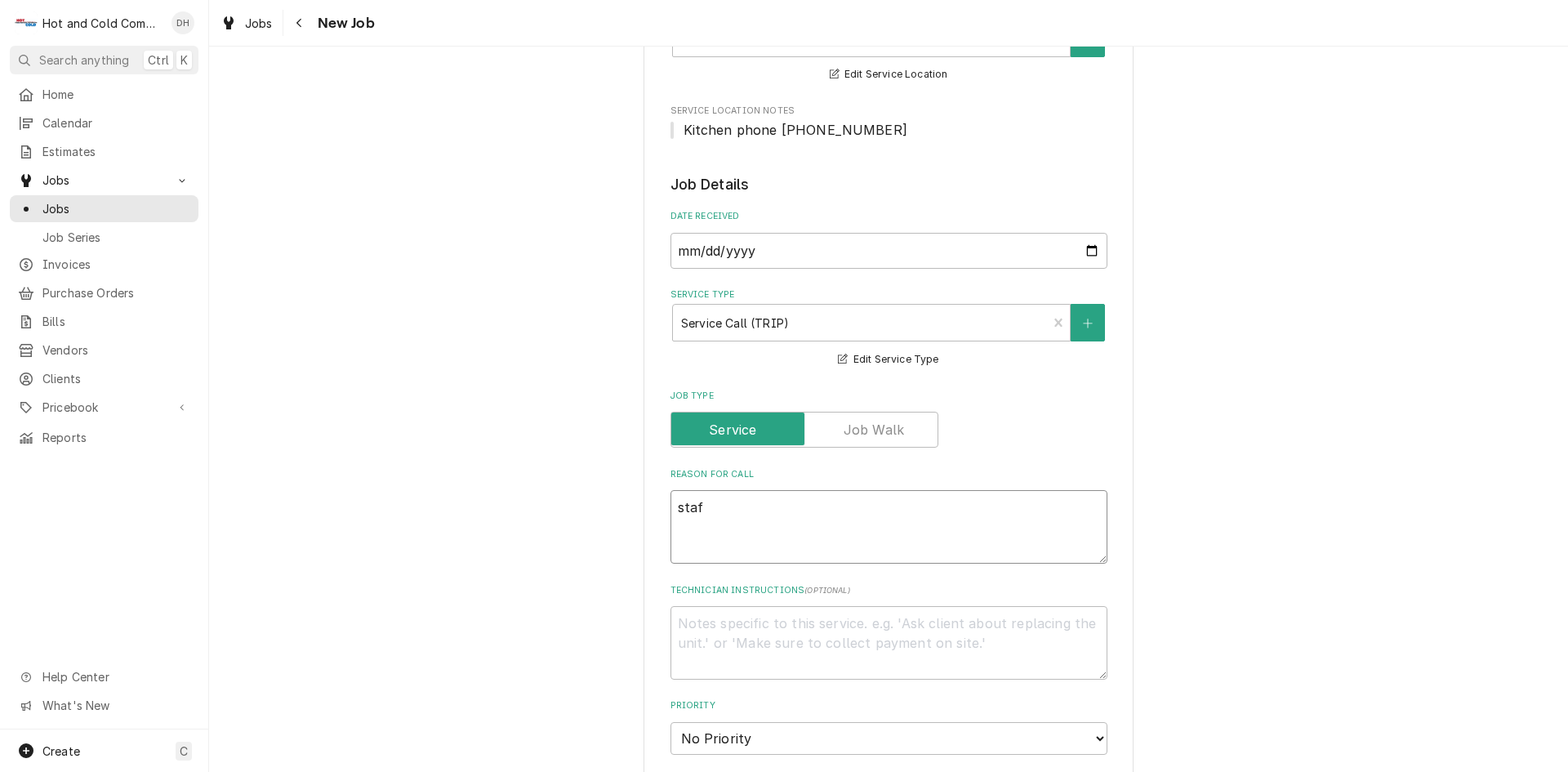
type textarea "staff"
type textarea "x"
type textarea "staff"
type textarea "x"
type textarea "staff c"
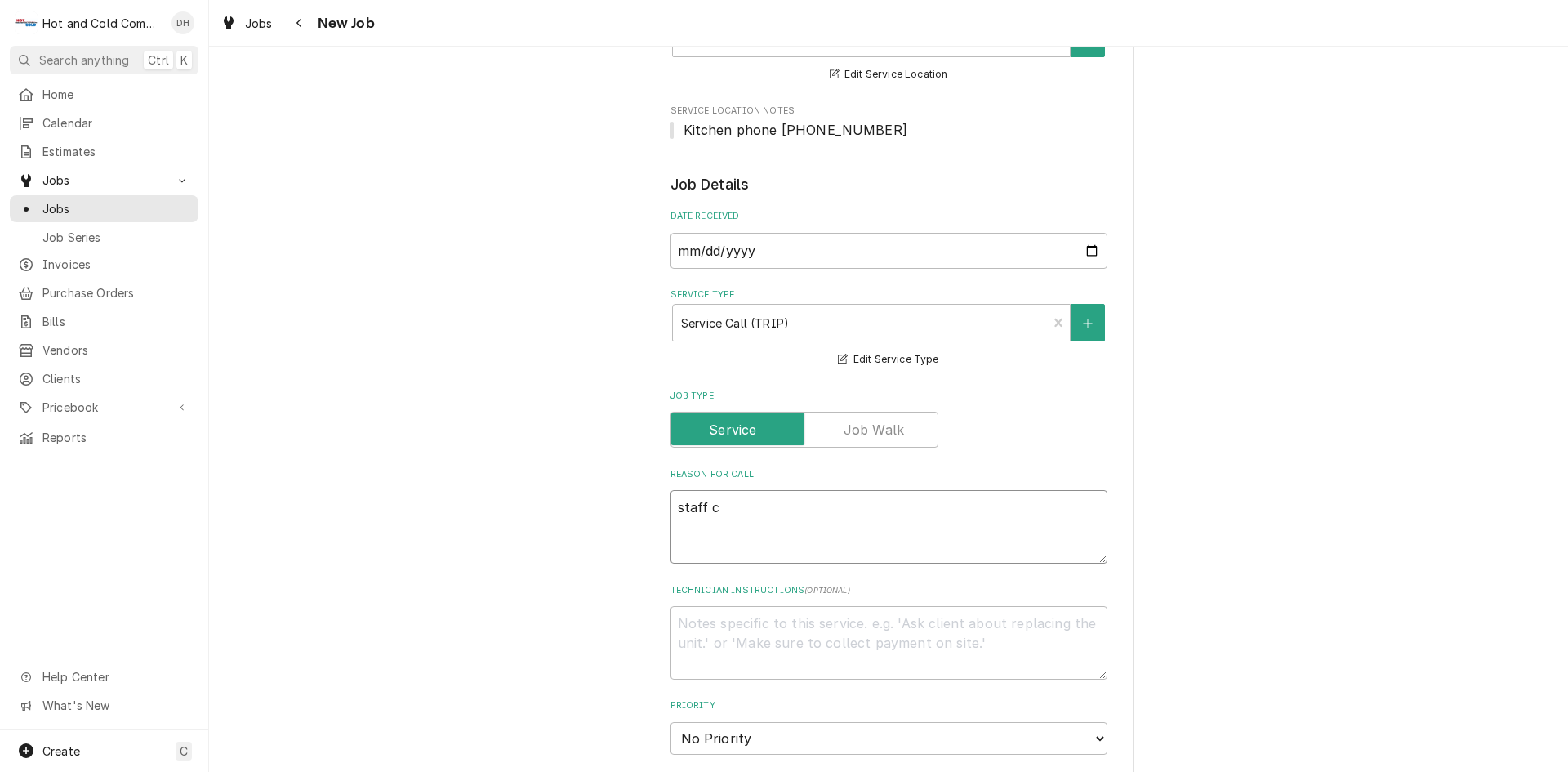
type textarea "x"
type textarea "staff co"
type textarea "x"
type textarea "staff coo"
type textarea "x"
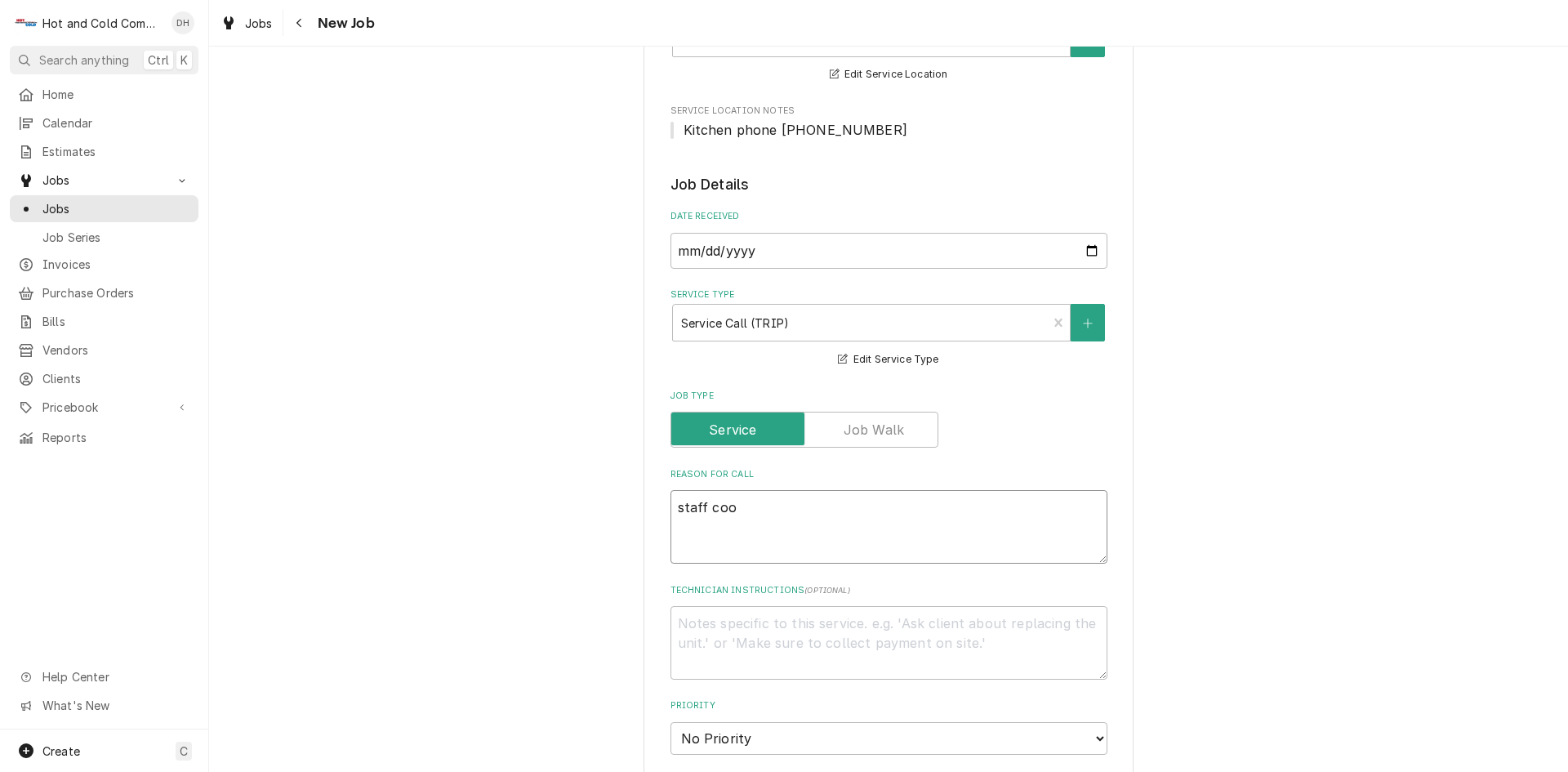
type textarea "staff cool"
type textarea "x"
type textarea "staff coole"
type textarea "x"
type textarea "staff cooler"
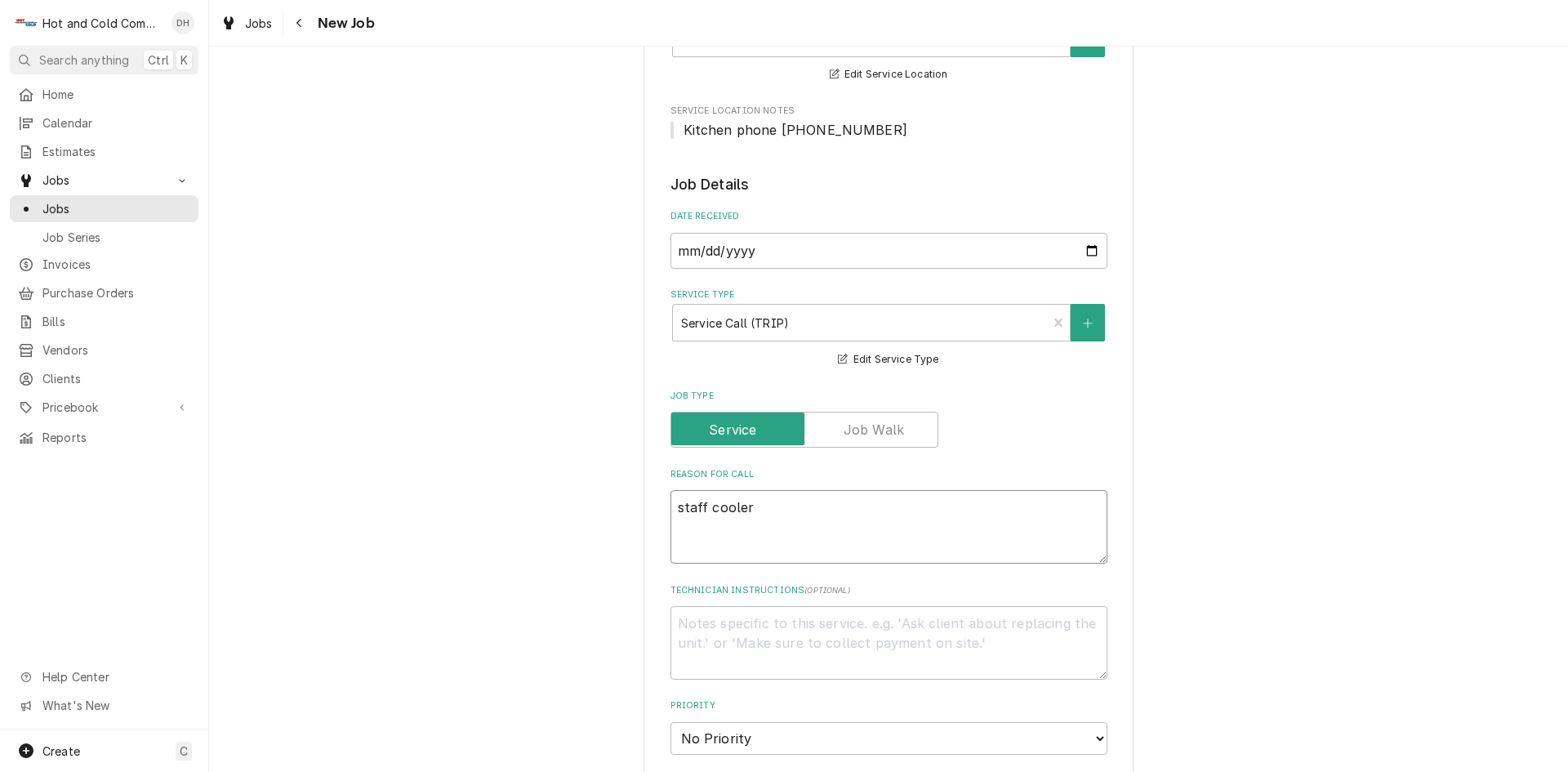
type textarea "x"
type textarea "staff cooler"
type textarea "x"
type textarea "staff cooler a"
type textarea "x"
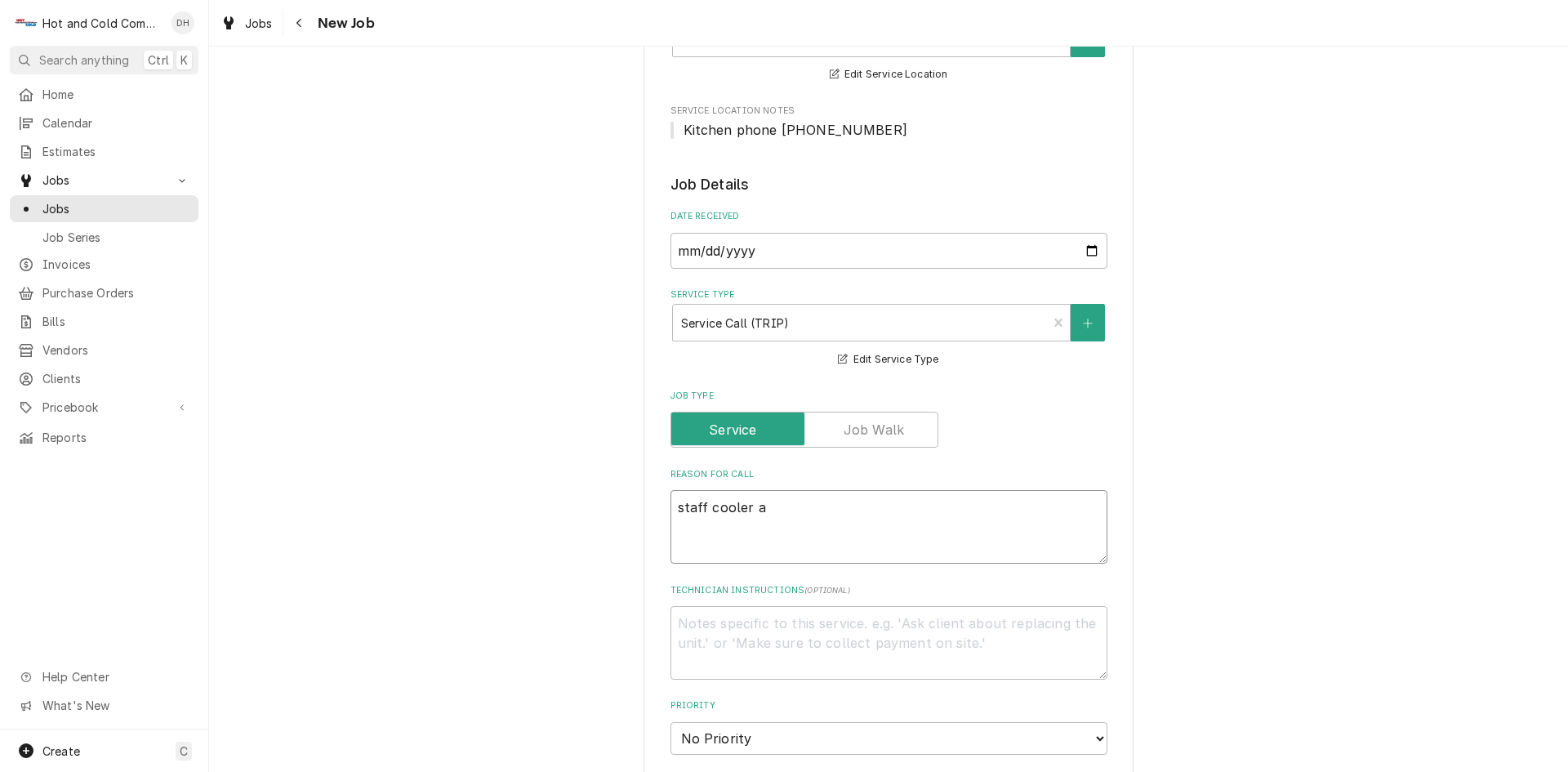
type textarea "staff cooler at"
type textarea "x"
type textarea "staff cooler at"
type textarea "x"
type textarea "staff cooler at 6"
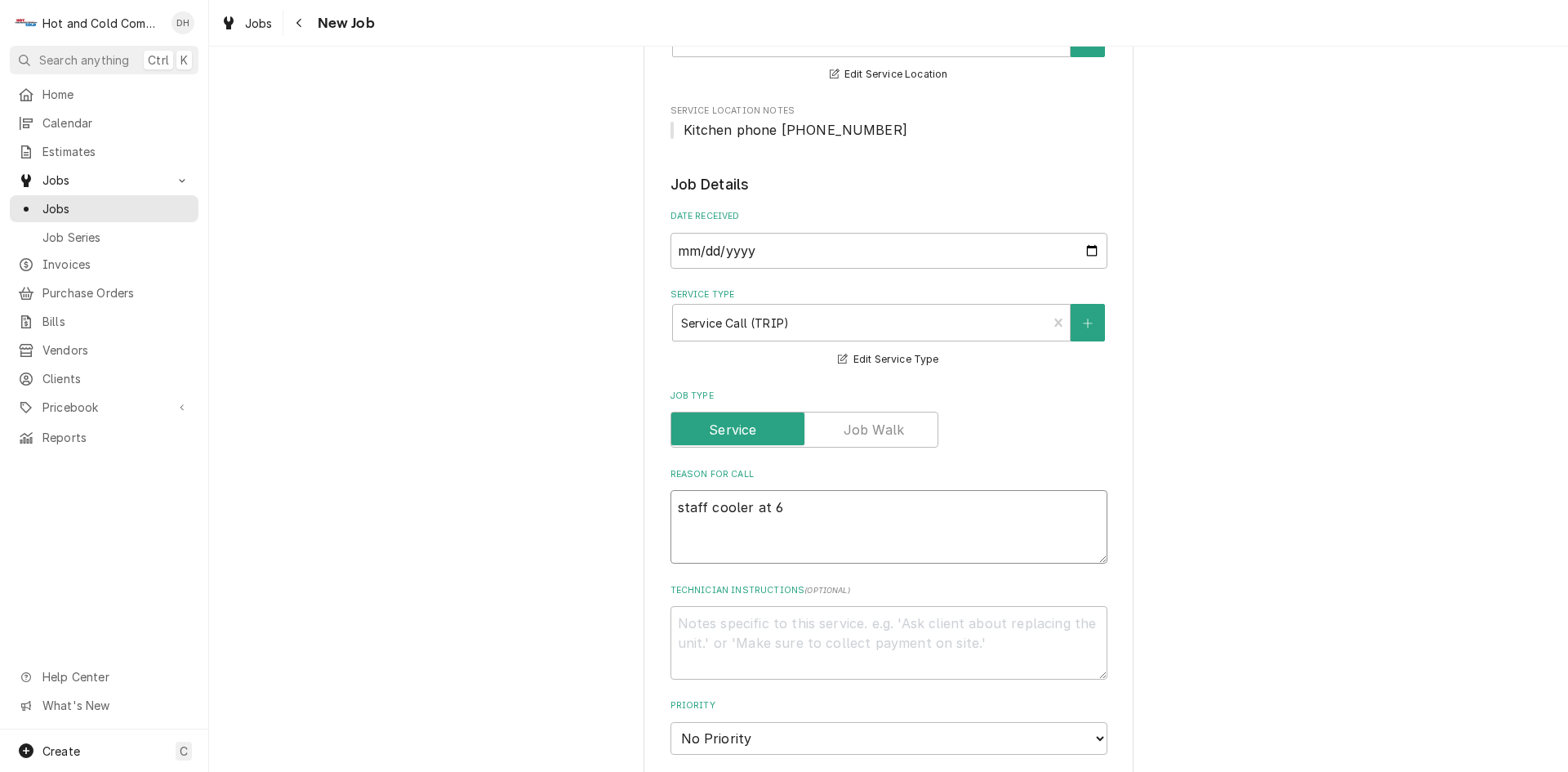
type textarea "x"
type textarea "staff cooler at 60"
type textarea "x"
type textarea "staff cooler at 60"
type textarea "x"
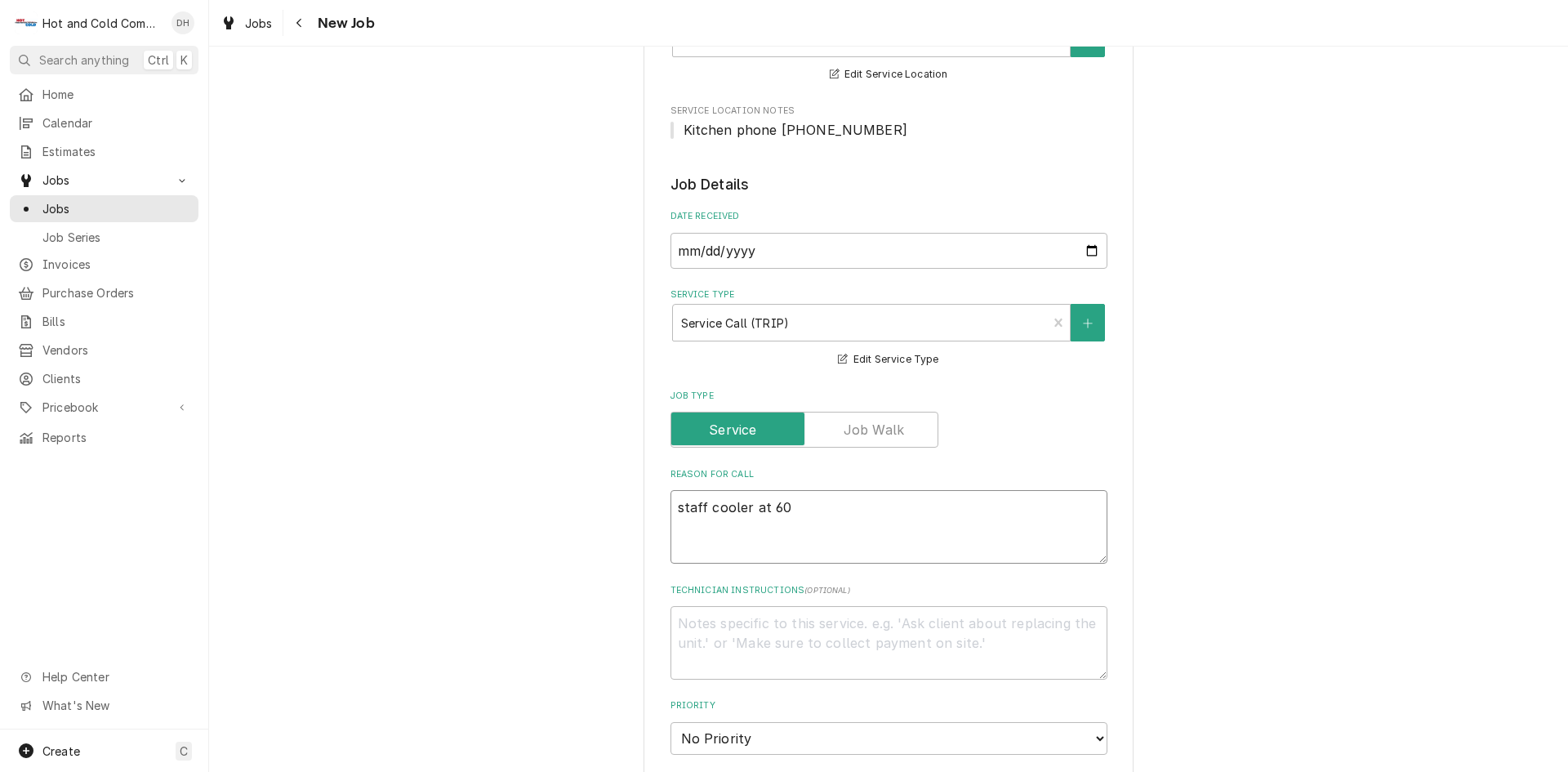
type textarea "staff cooler at 60 d"
type textarea "x"
type textarea "staff cooler at 60 de"
type textarea "x"
type textarea "staff cooler at 60 deg"
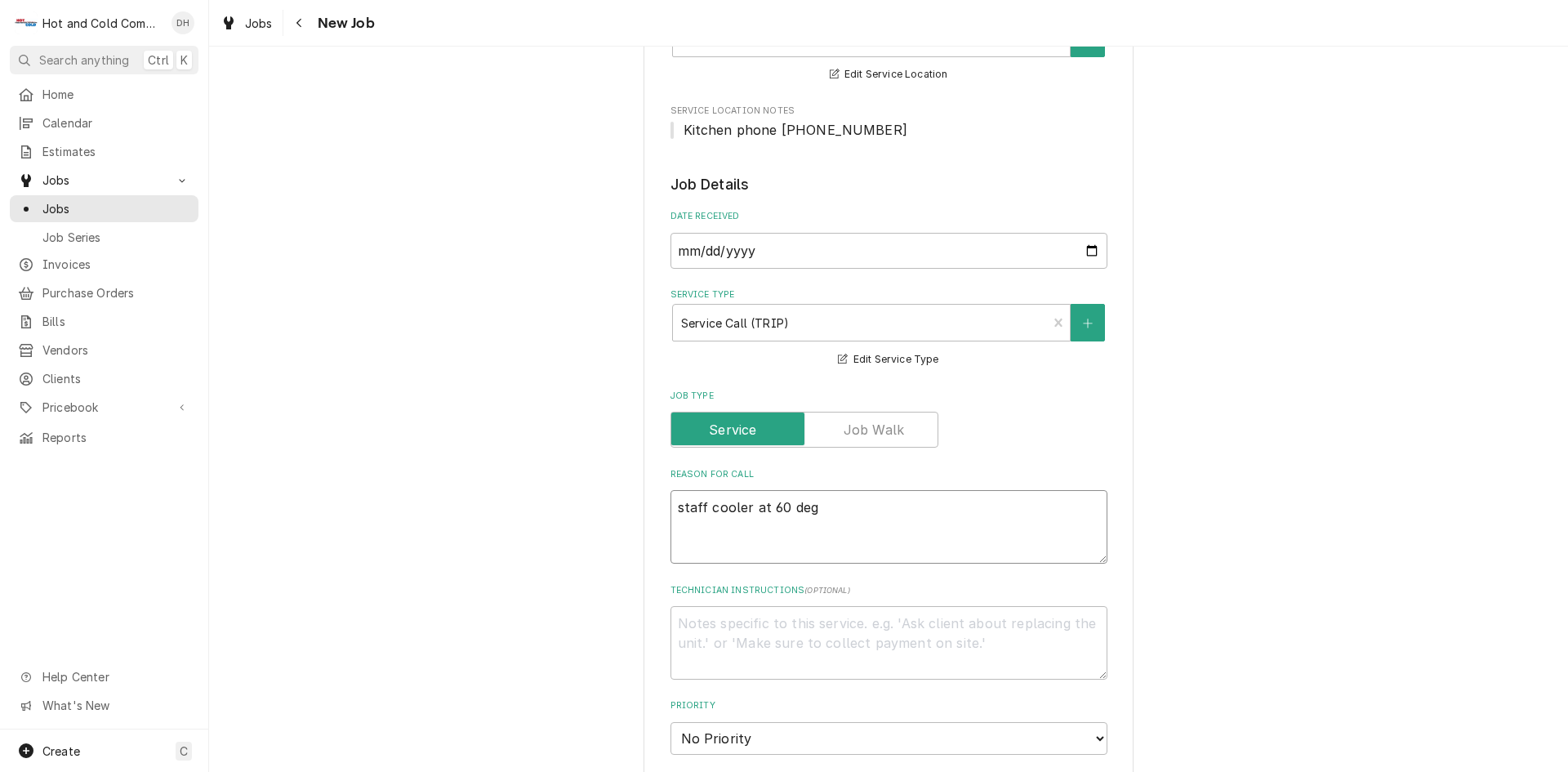
type textarea "x"
type textarea "staff cooler at 60 degr"
type textarea "x"
type textarea "staff cooler at 60 degre"
type textarea "x"
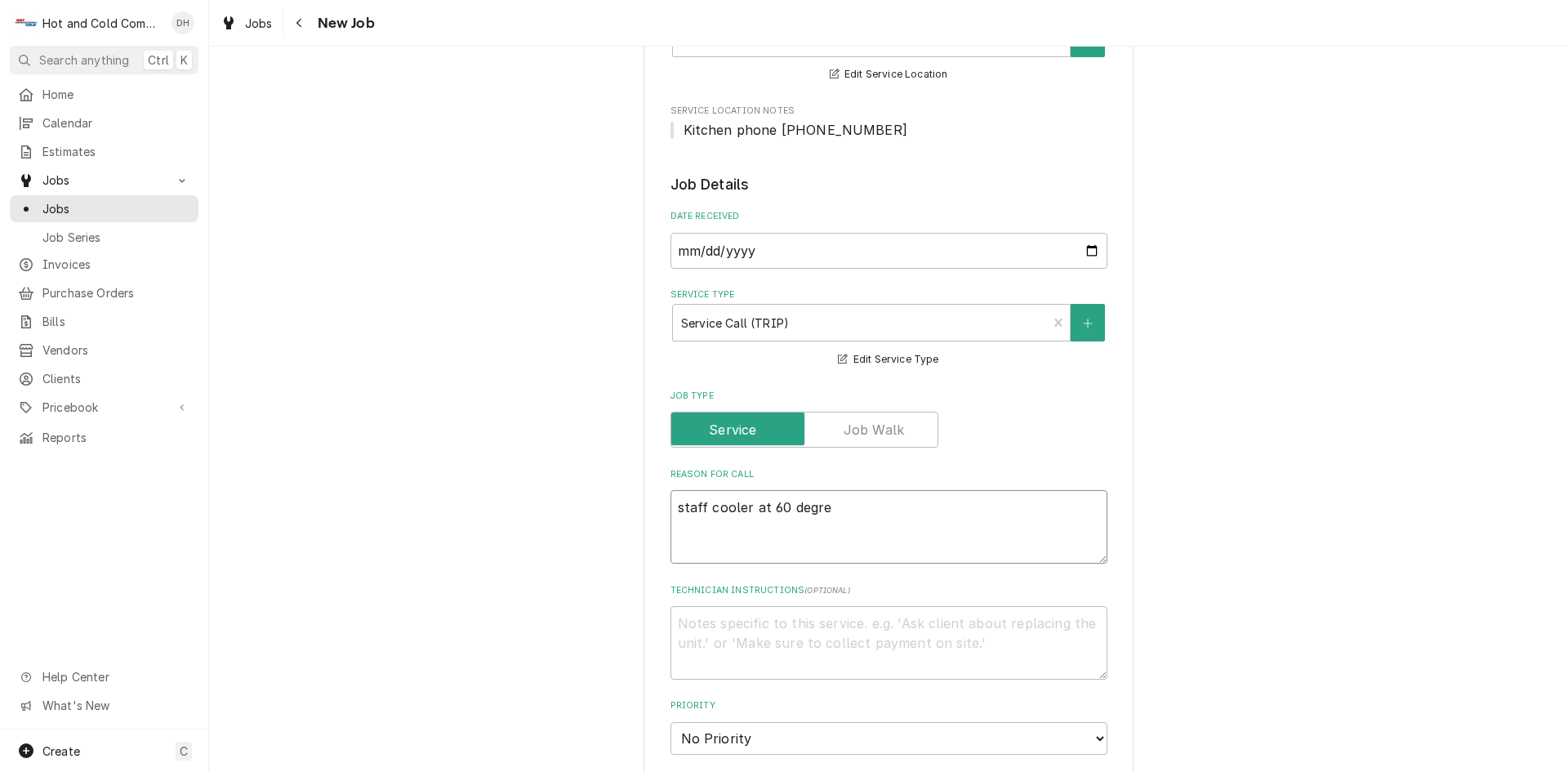
type textarea "staff cooler at 60 degree"
type textarea "x"
type textarea "staff cooler at 60 degrees"
type textarea "x"
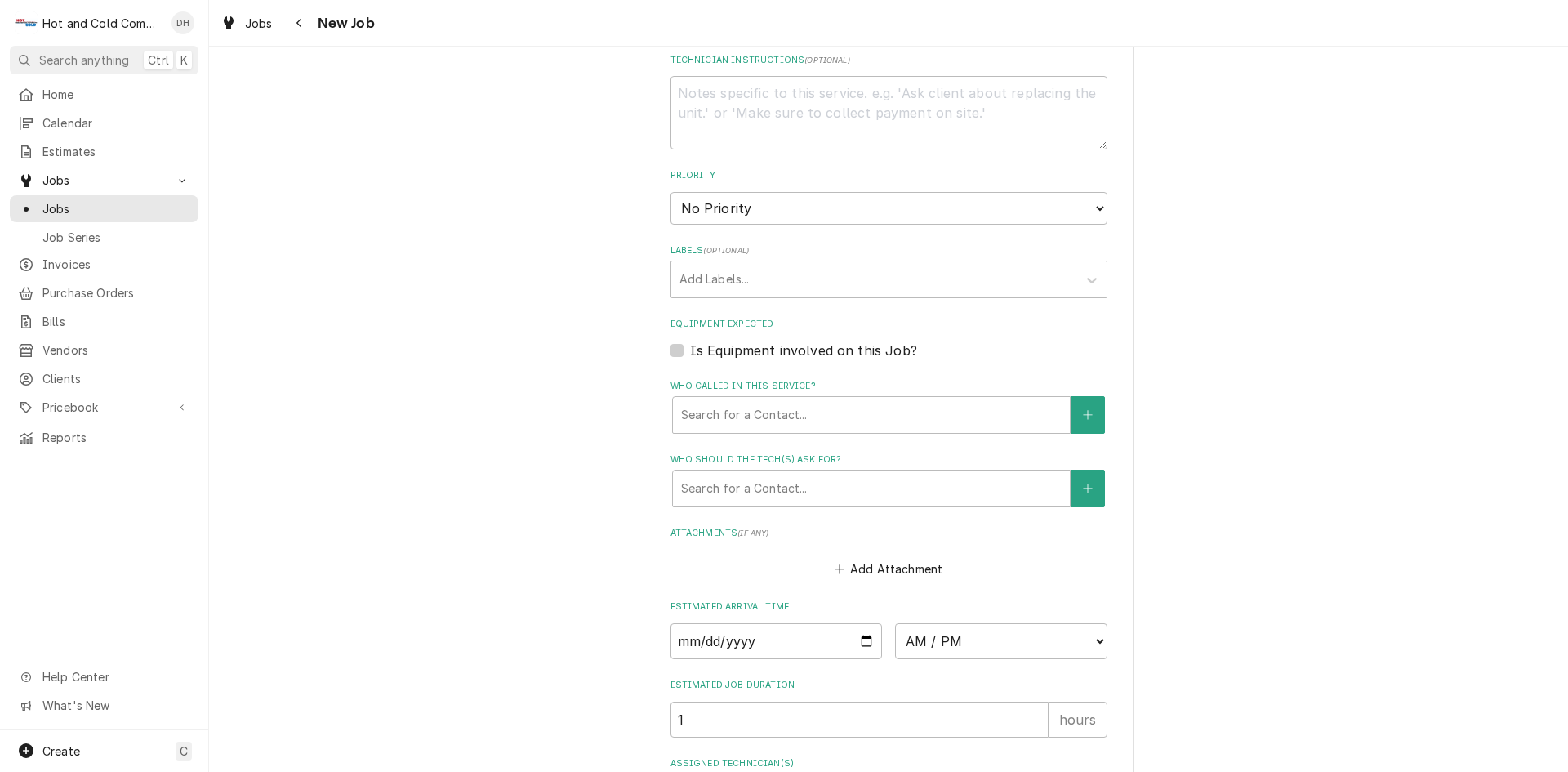
scroll to position [1089, 0]
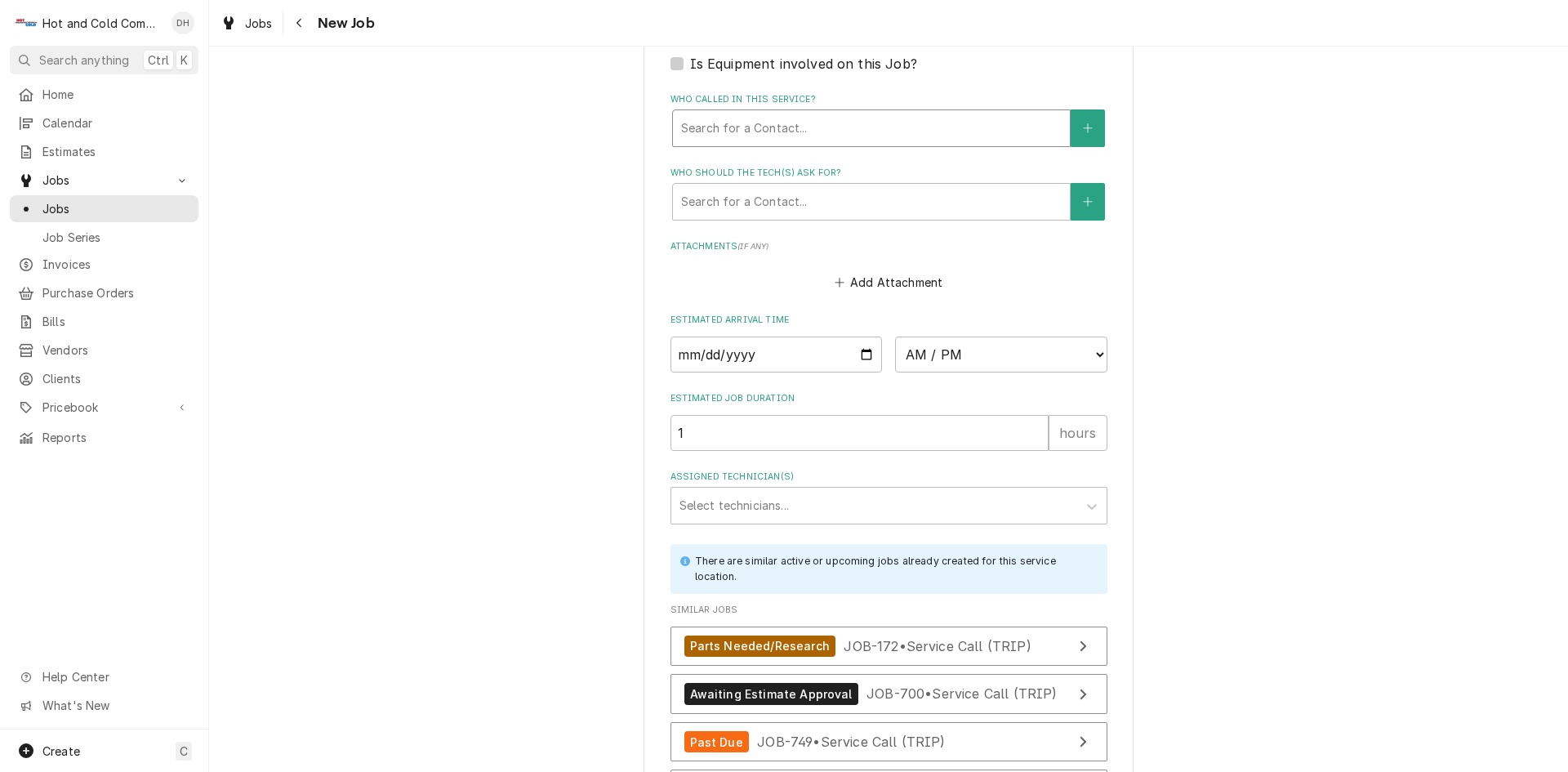
type textarea "staff cooler at 60 degrees"
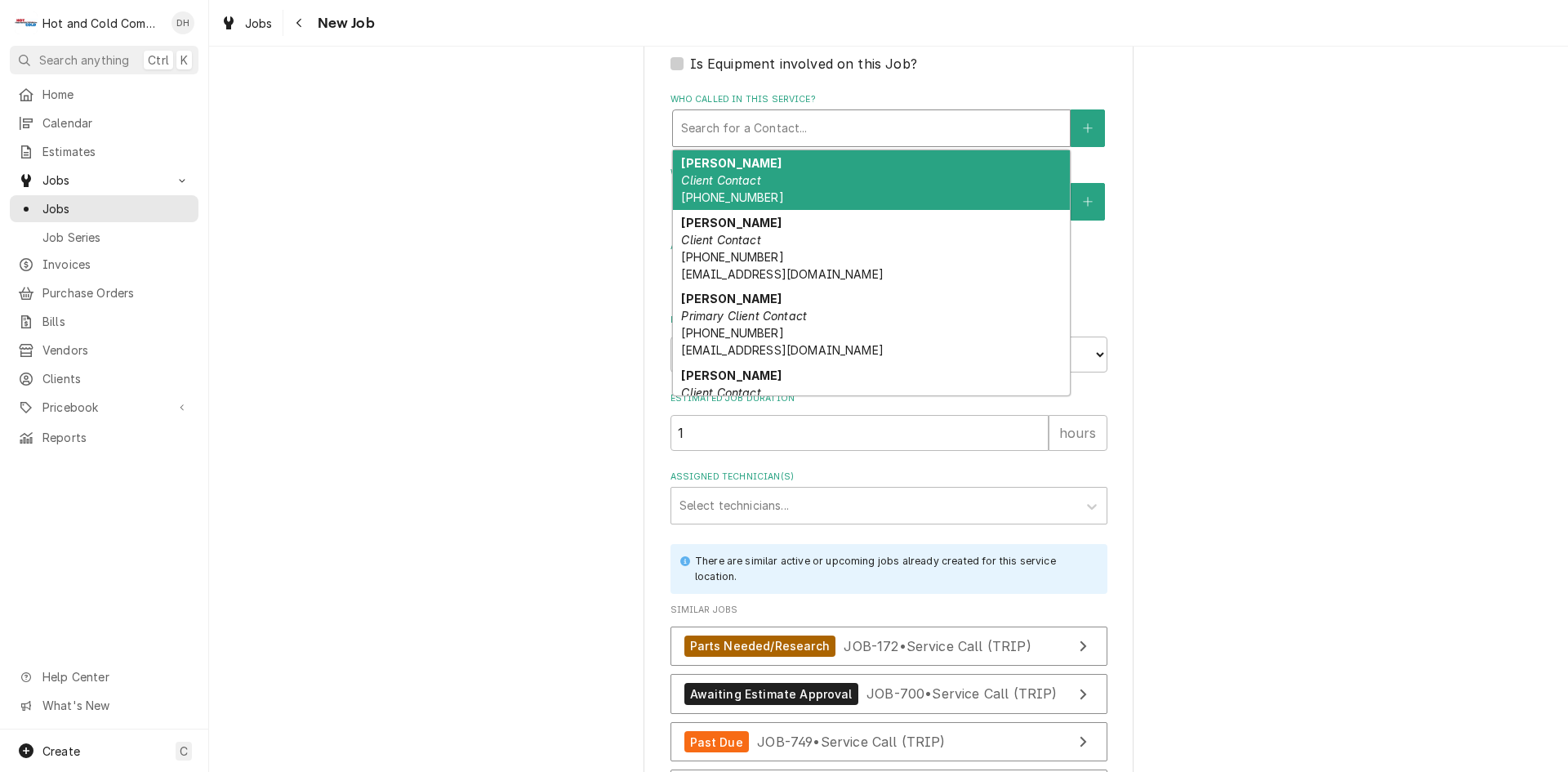
click at [748, 128] on div "Who called in this service?" at bounding box center [871, 128] width 381 height 30
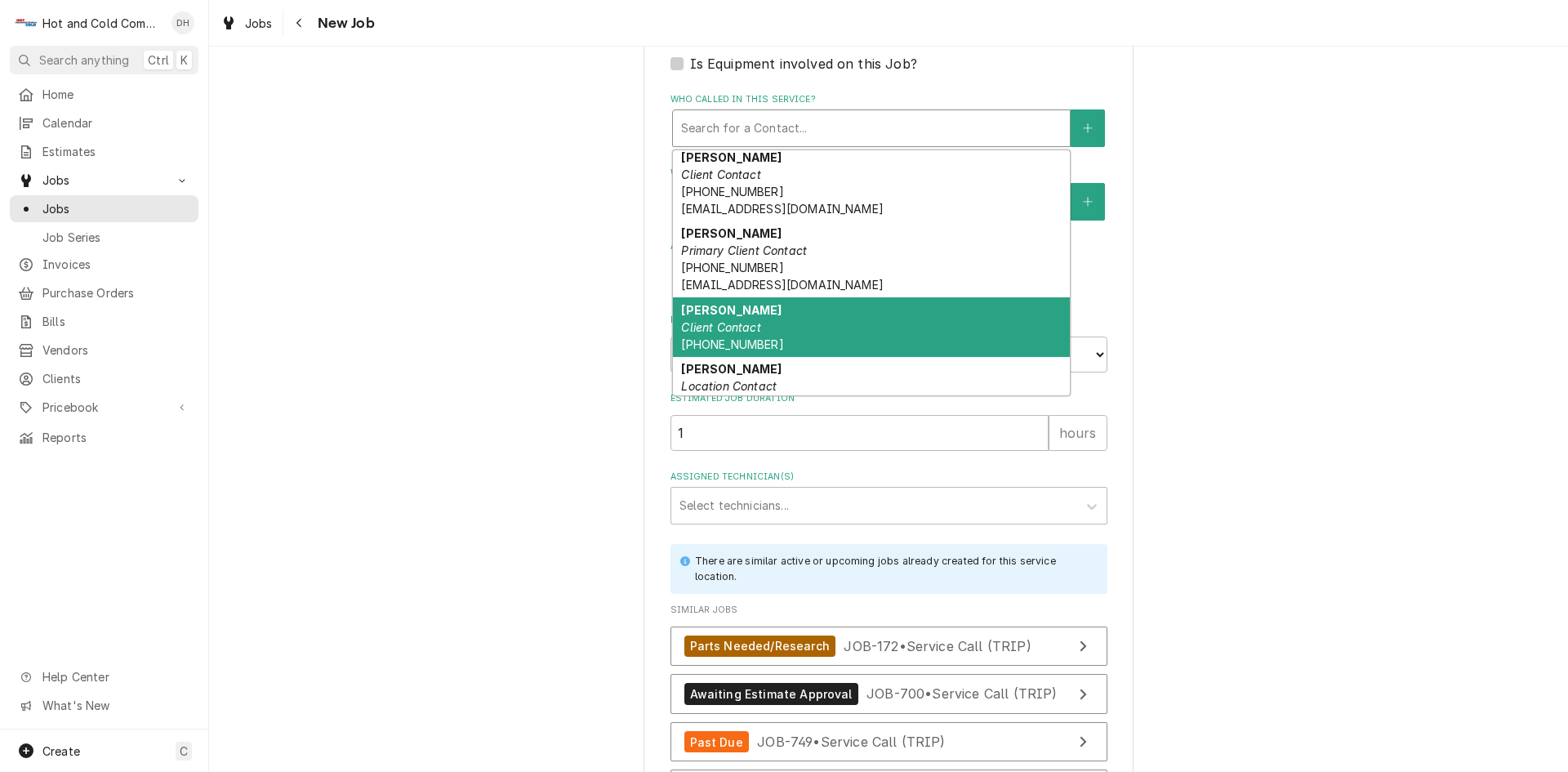
scroll to position [98, 0]
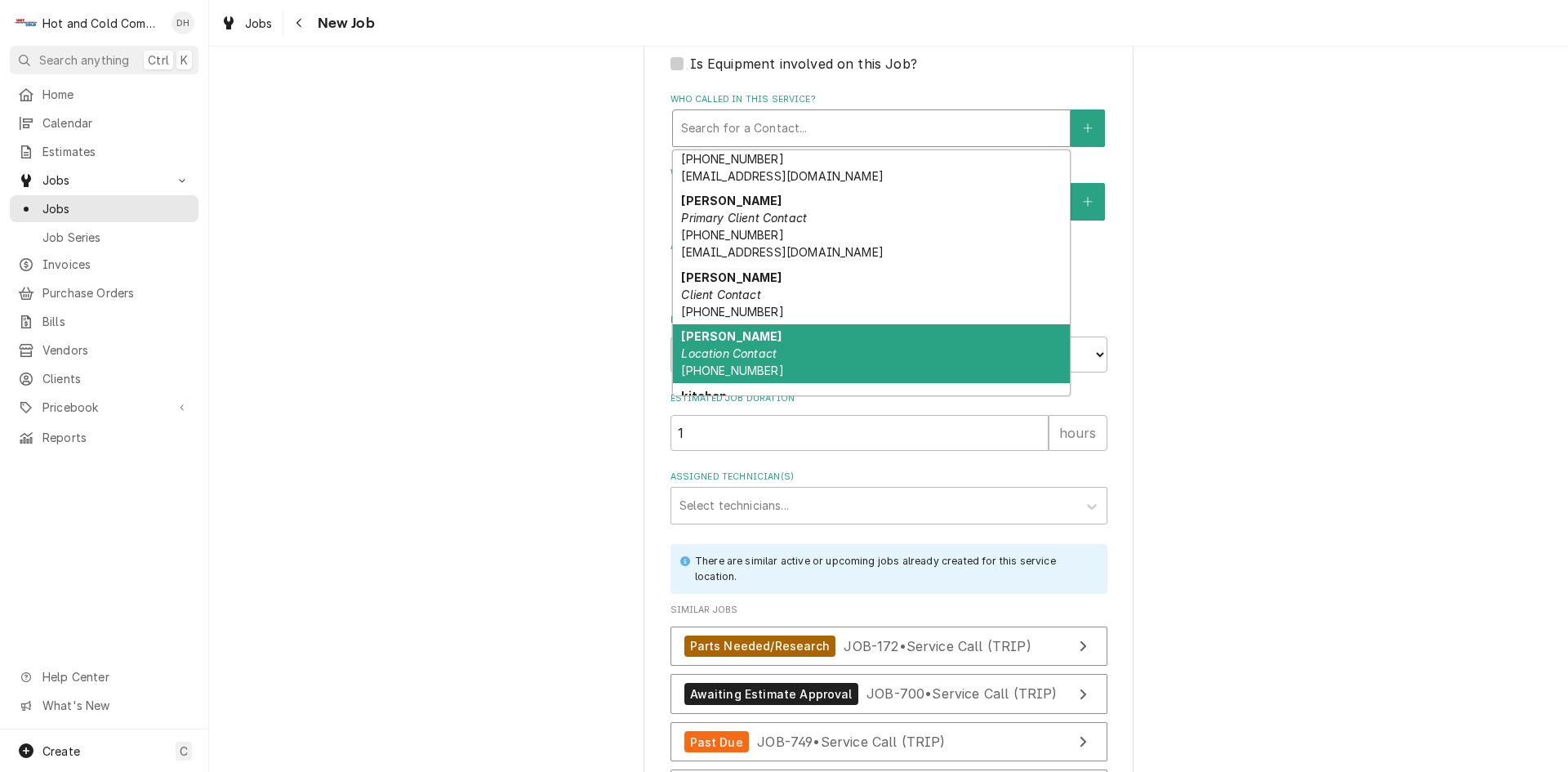
click at [957, 367] on div "[PERSON_NAME] Location Contact [PHONE_NUMBER]" at bounding box center [871, 354] width 396 height 60
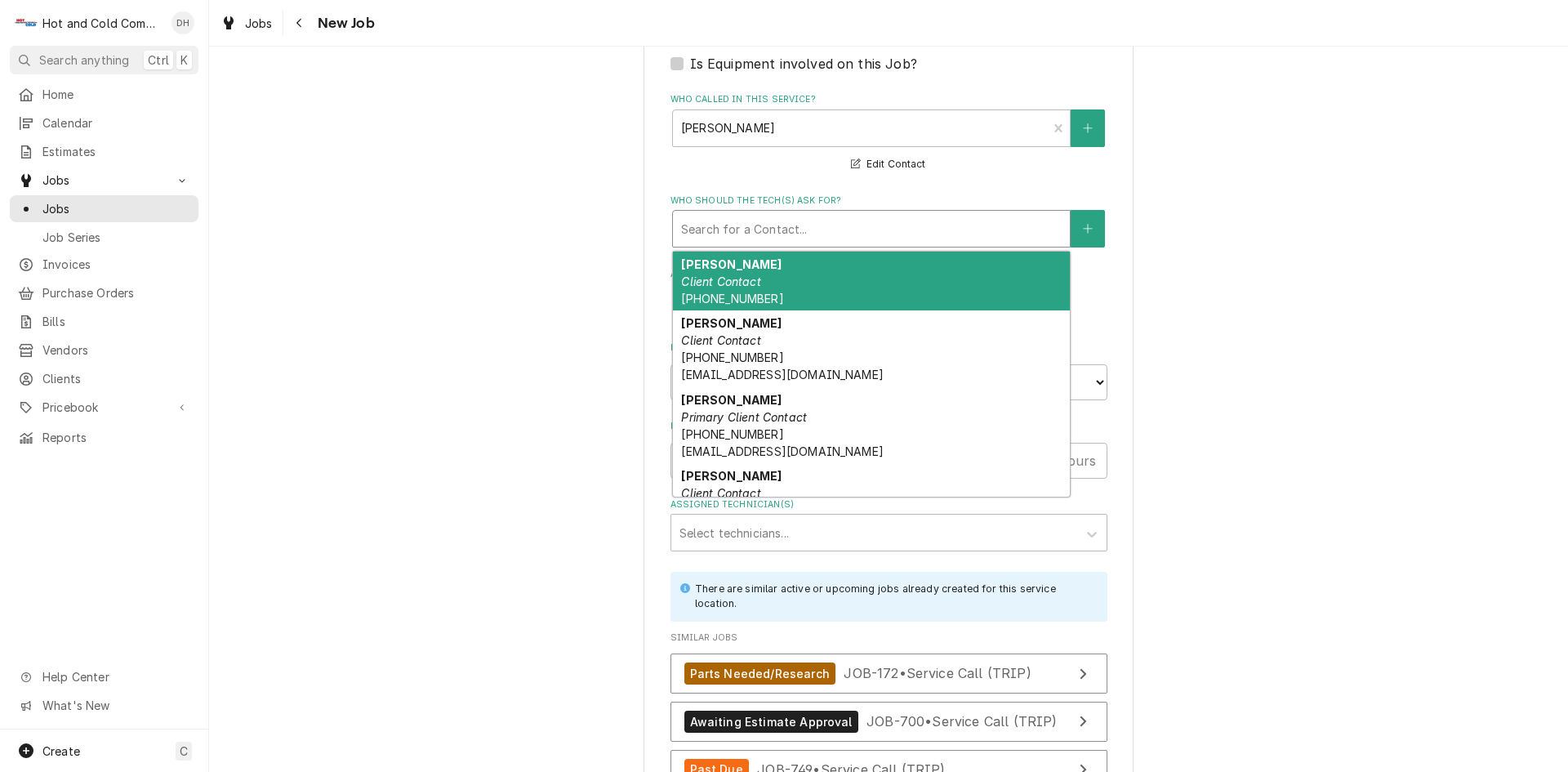
click at [751, 226] on div "Who should the tech(s) ask for?" at bounding box center [871, 229] width 381 height 30
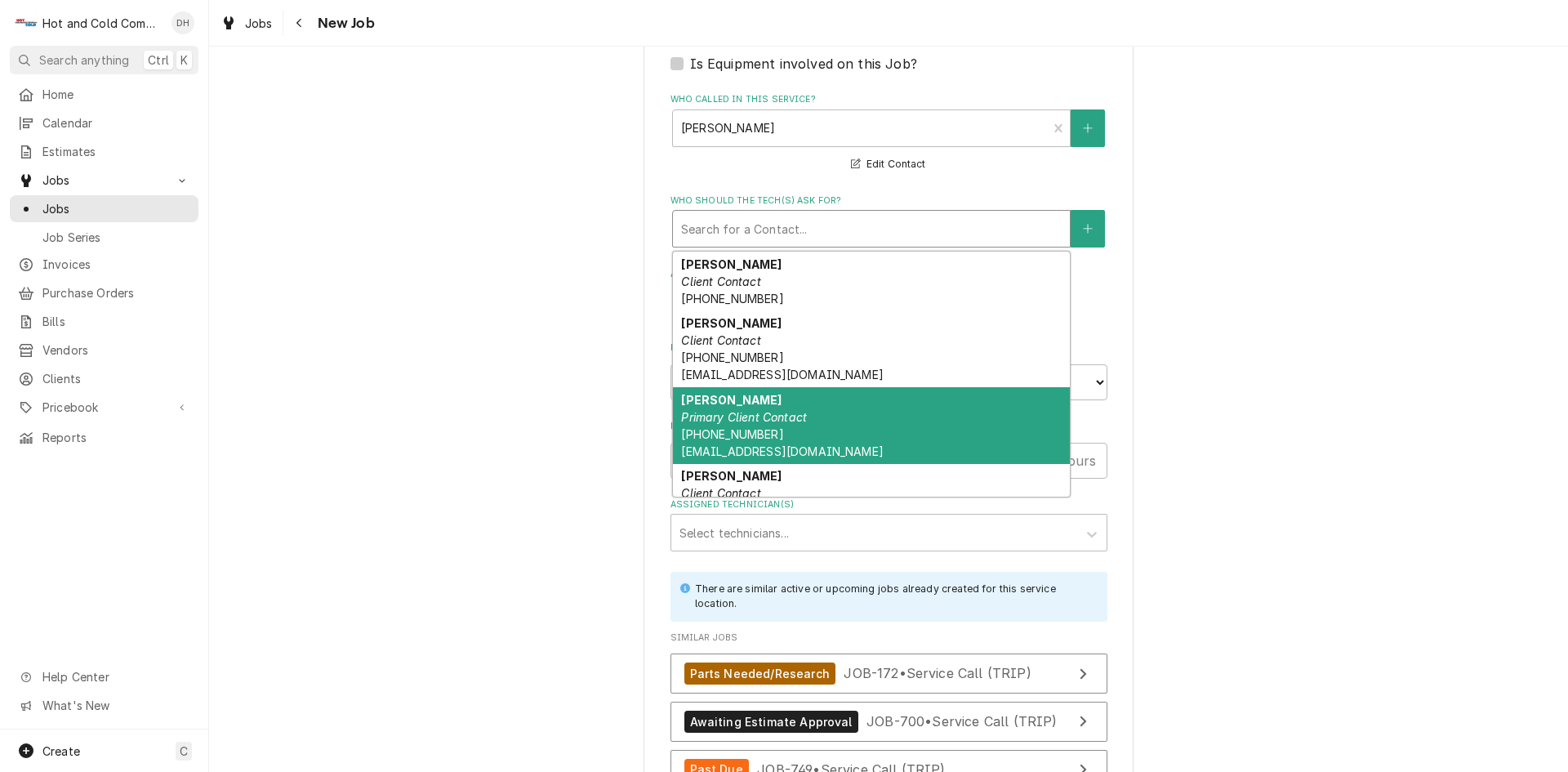
drag, startPoint x: 704, startPoint y: 413, endPoint x: 1123, endPoint y: 337, distance: 425.8
click at [709, 413] on em "Primary Client Contact" at bounding box center [744, 417] width 125 height 14
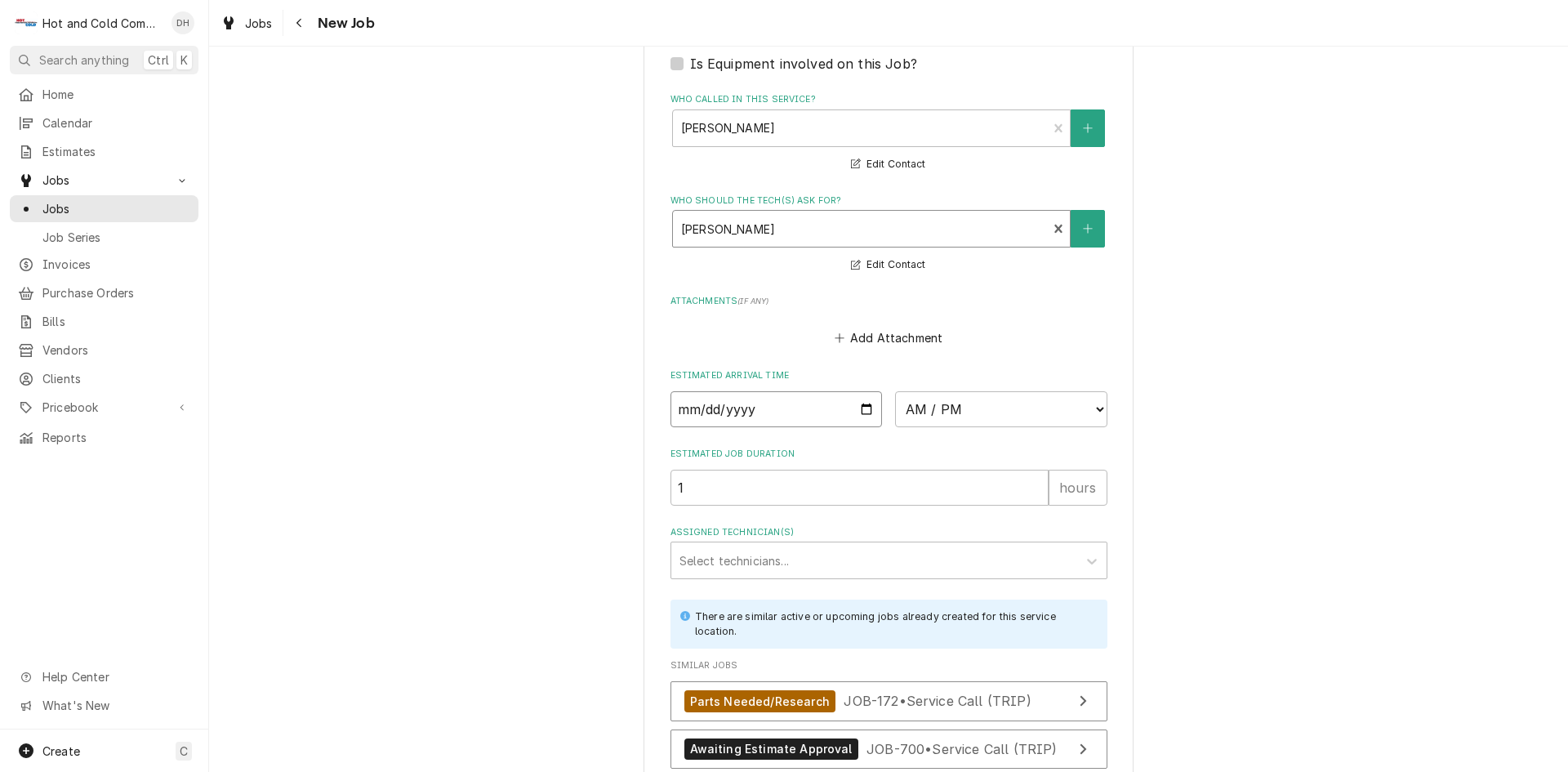
click at [860, 410] on input "Date" at bounding box center [776, 409] width 212 height 36
type textarea "x"
type input "[DATE]"
type textarea "x"
click at [1092, 405] on select "AM / PM 6:00 AM 6:15 AM 6:30 AM 6:45 AM 7:00 AM 7:15 AM 7:30 AM 7:45 AM 8:00 AM…" at bounding box center [1001, 409] width 212 height 36
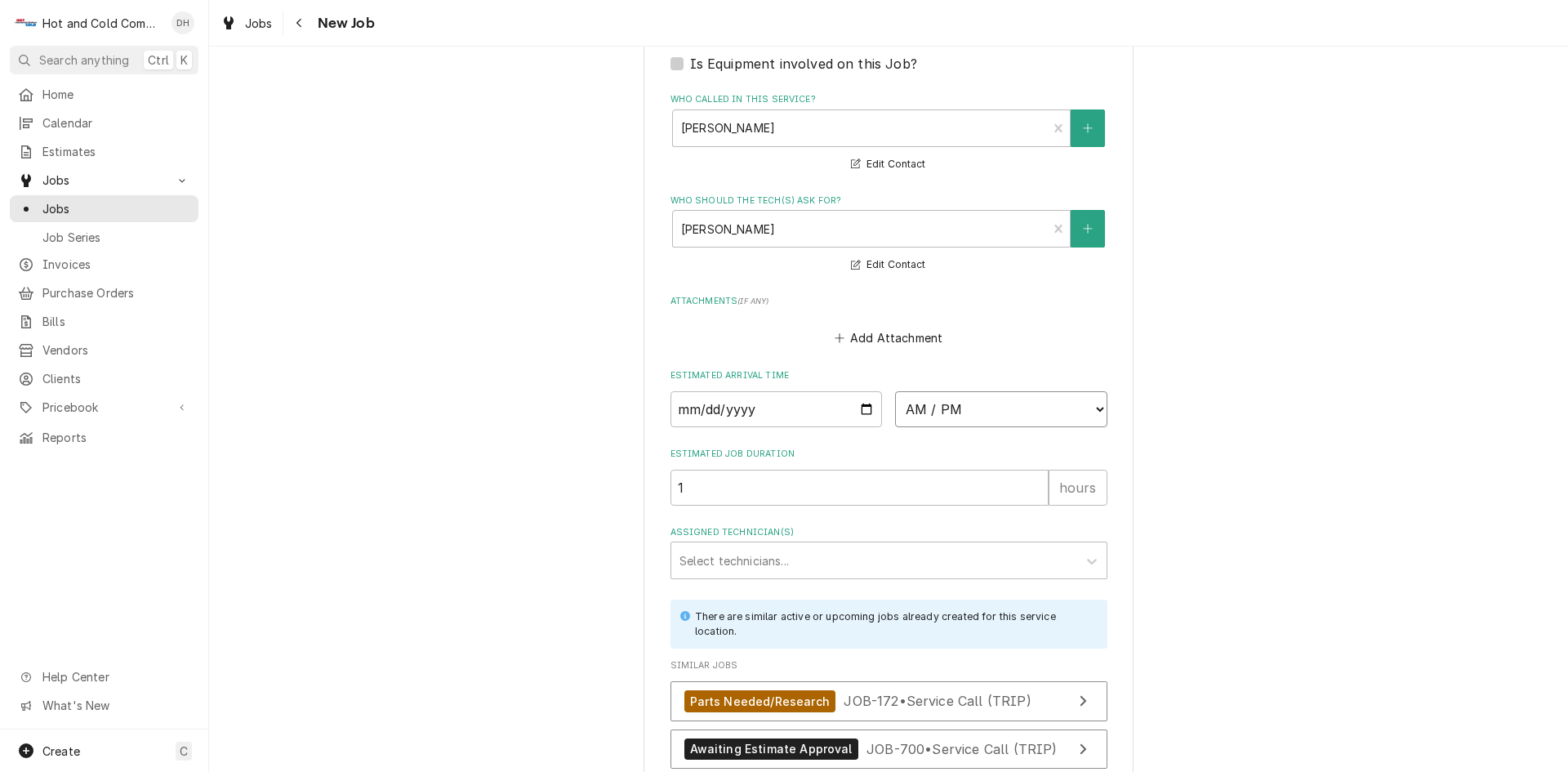
select select "10:30:00"
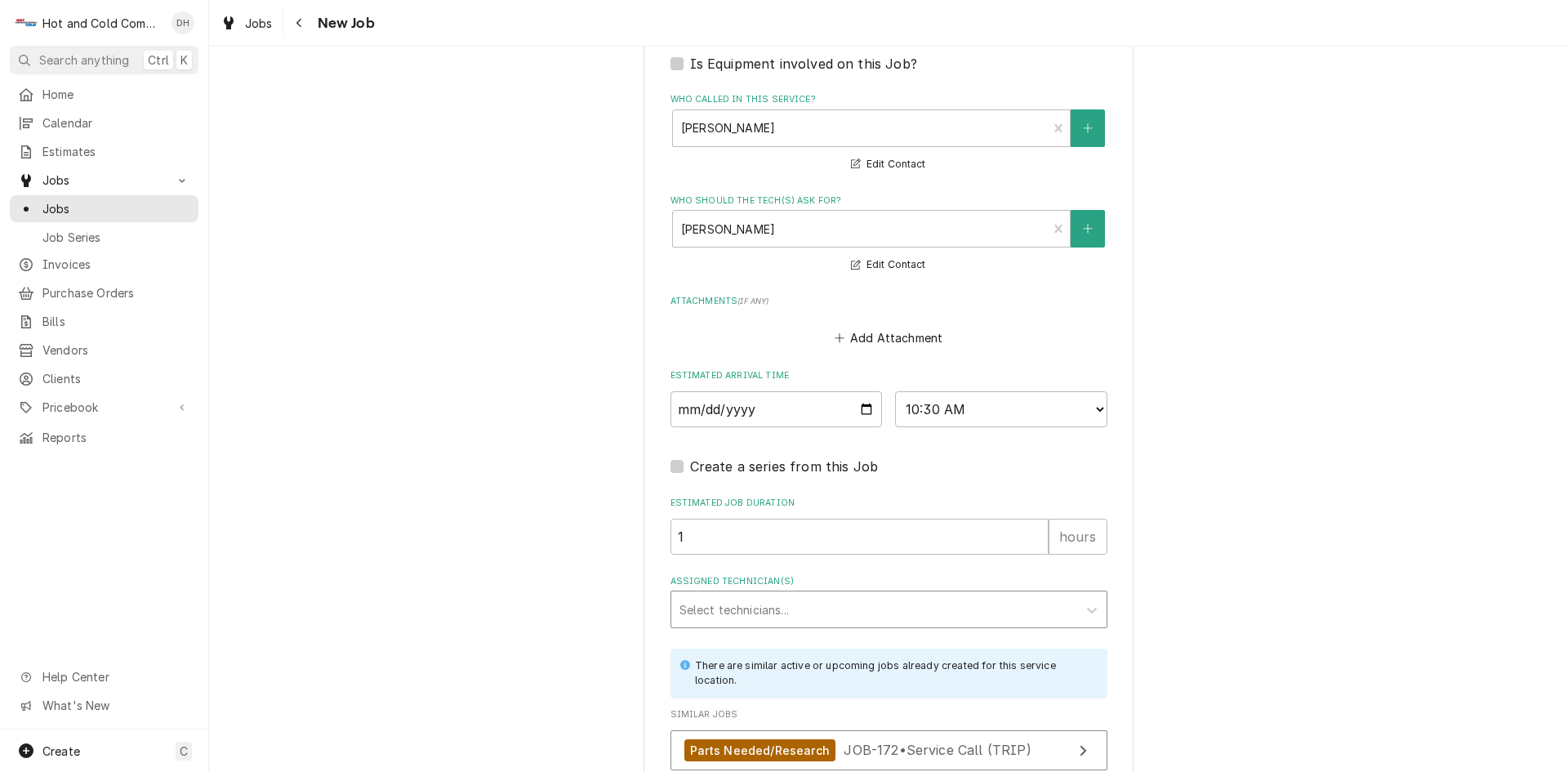
click at [812, 599] on div "Assigned Technician(s)" at bounding box center [874, 610] width 390 height 30
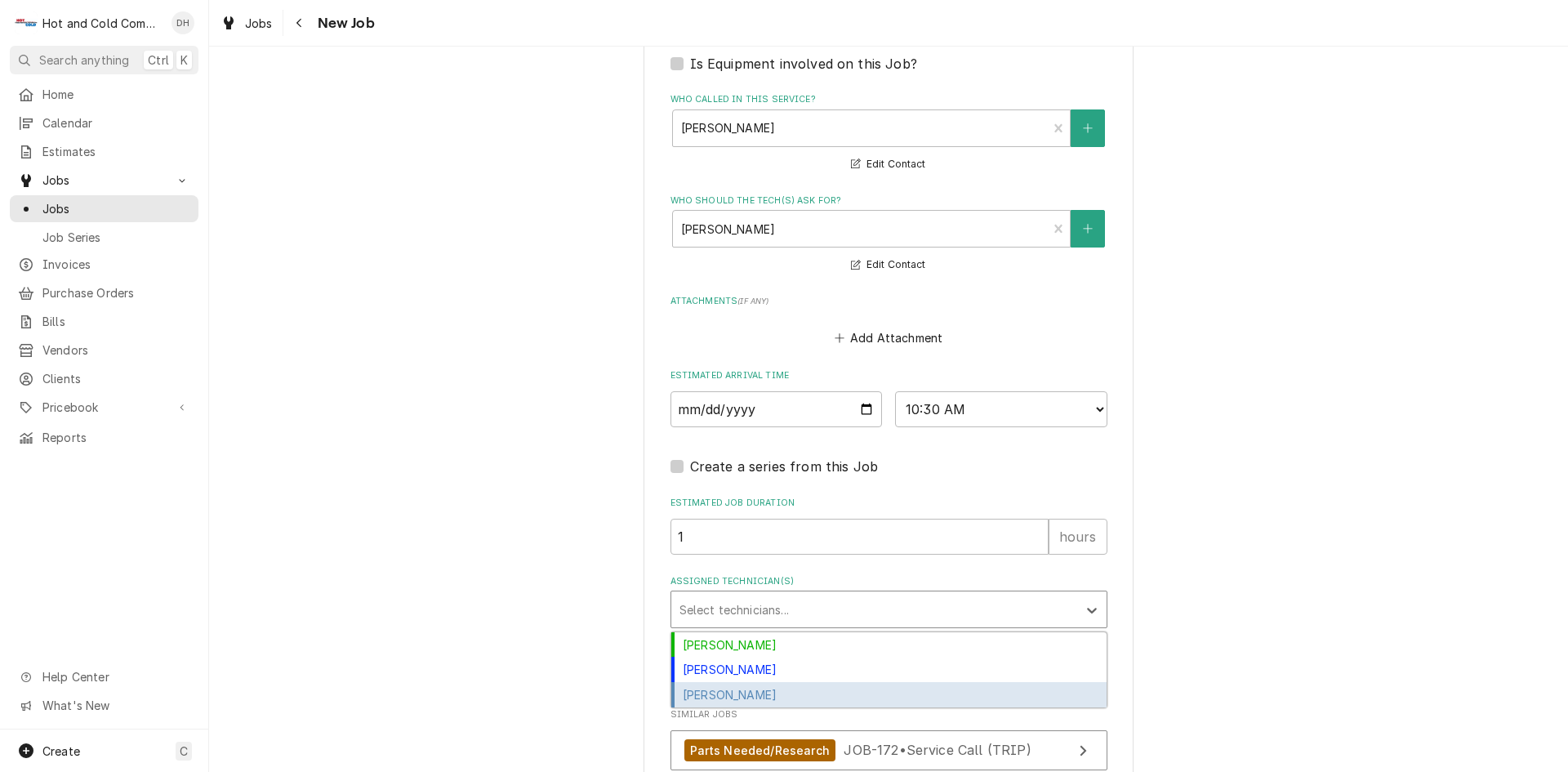
click at [793, 688] on div "[PERSON_NAME]" at bounding box center [889, 695] width 435 height 25
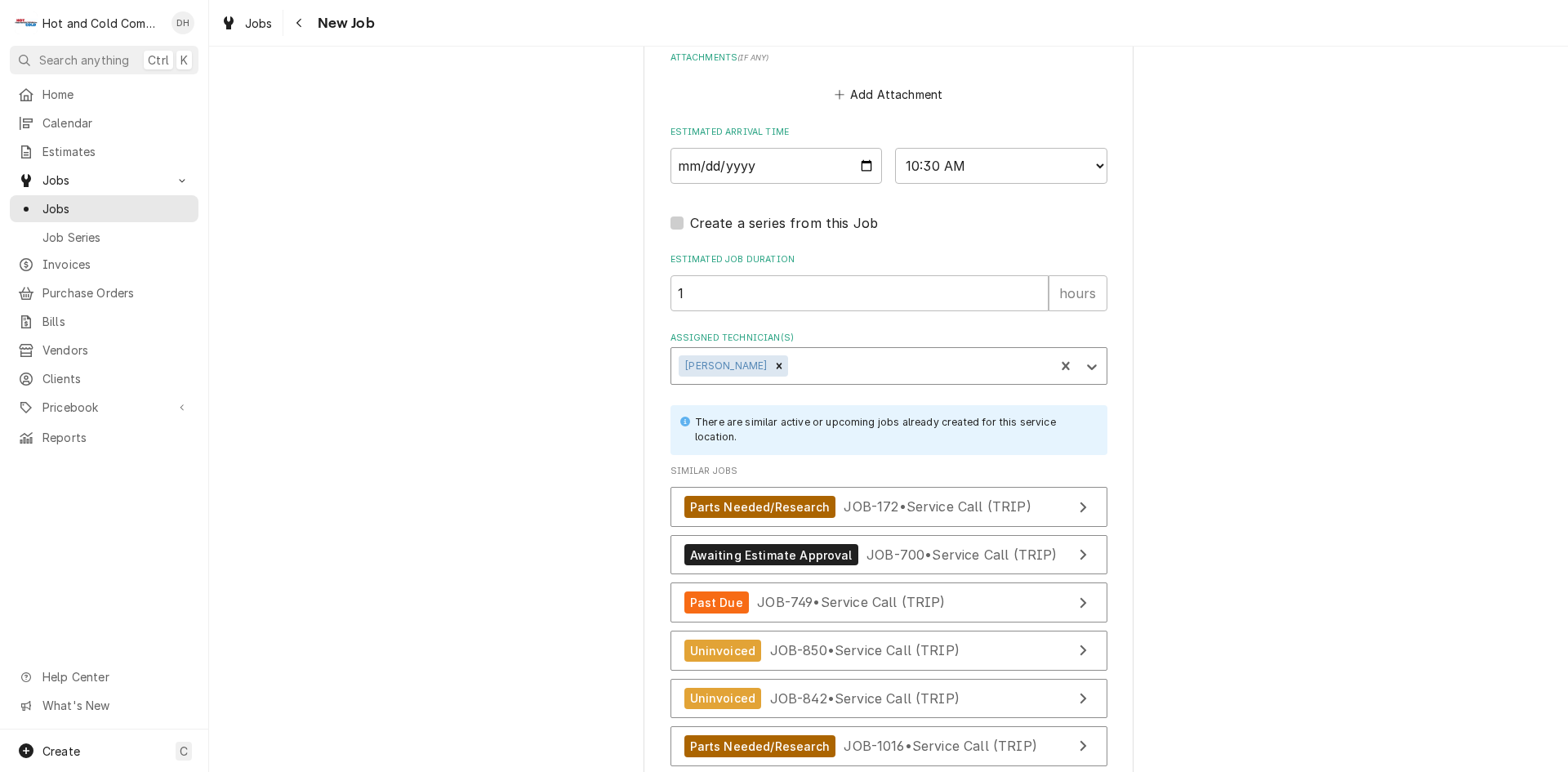
scroll to position [1477, 0]
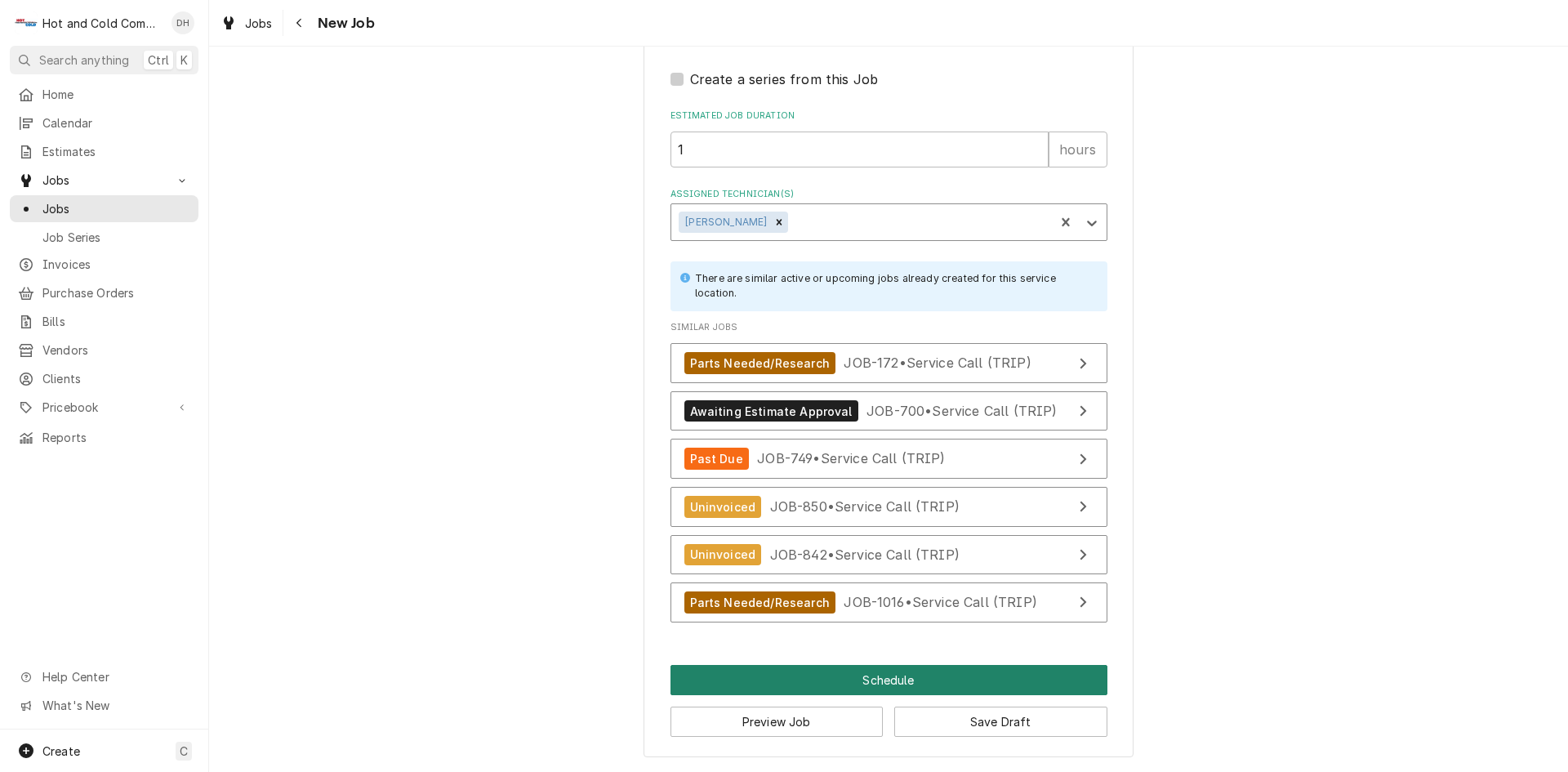
drag, startPoint x: 898, startPoint y: 682, endPoint x: 925, endPoint y: 677, distance: 27.5
click at [909, 678] on button "Schedule" at bounding box center [889, 680] width 437 height 30
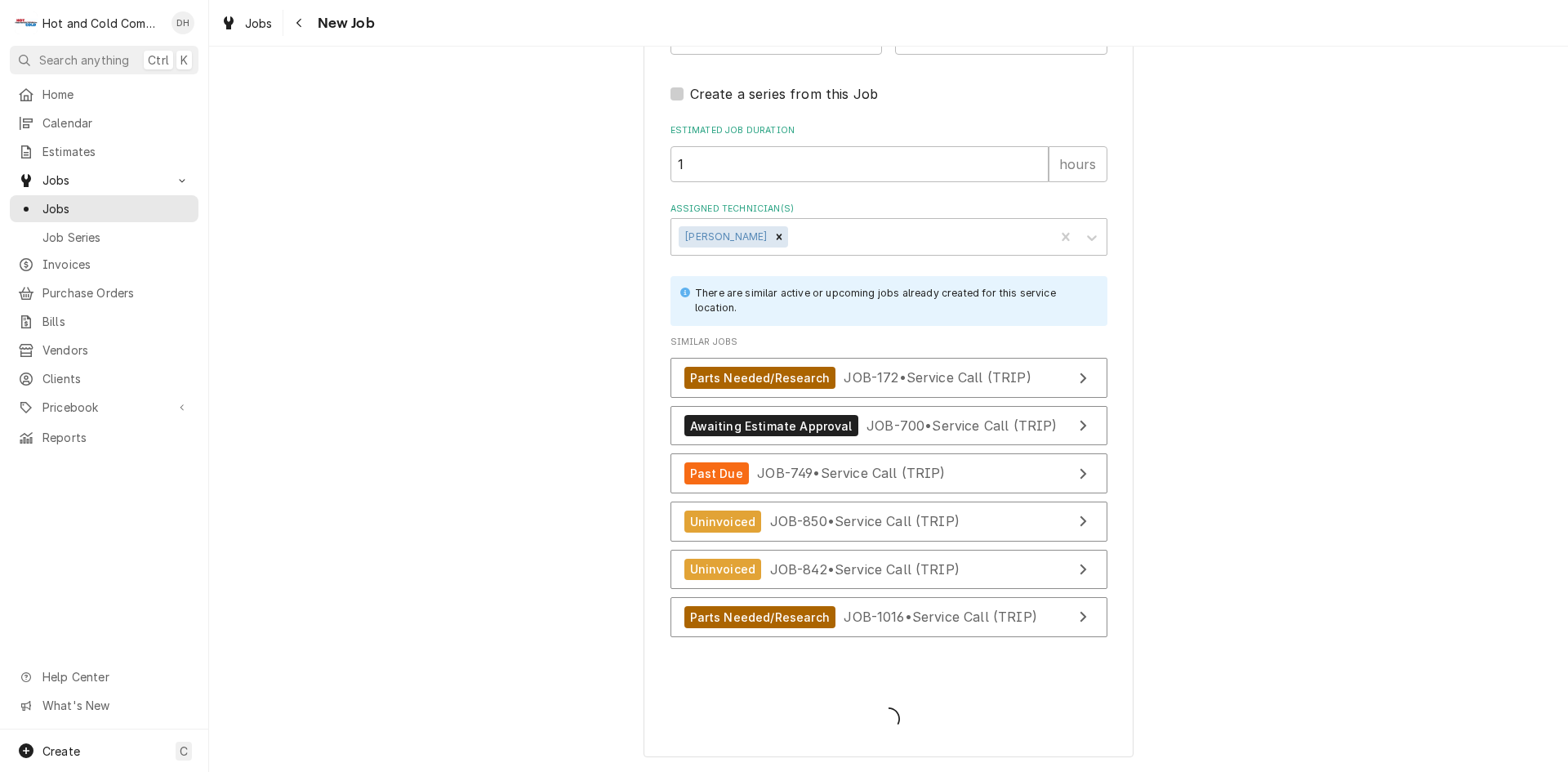
scroll to position [1462, 0]
type textarea "x"
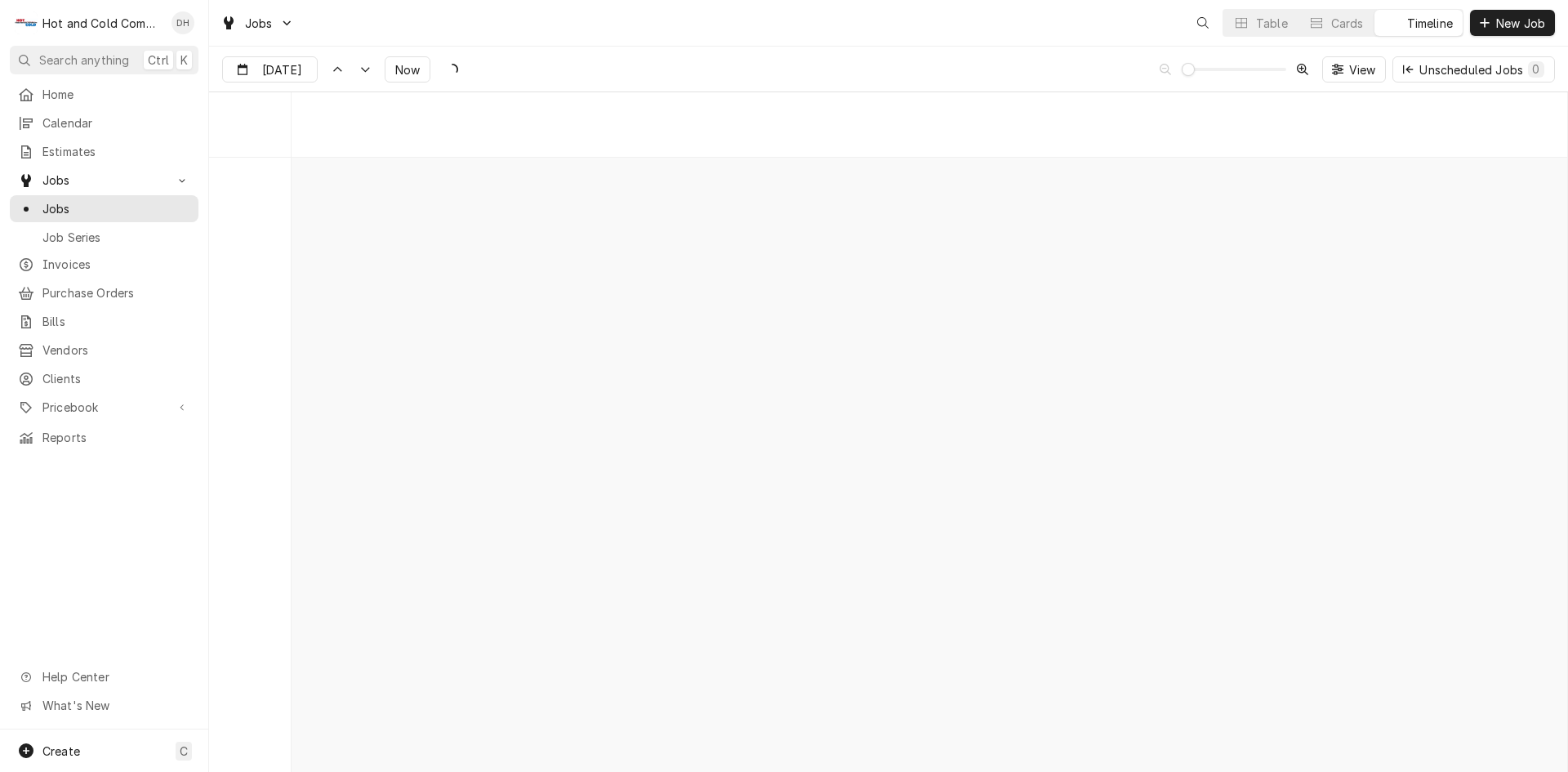
scroll to position [12799, 0]
